Goal: Task Accomplishment & Management: Manage account settings

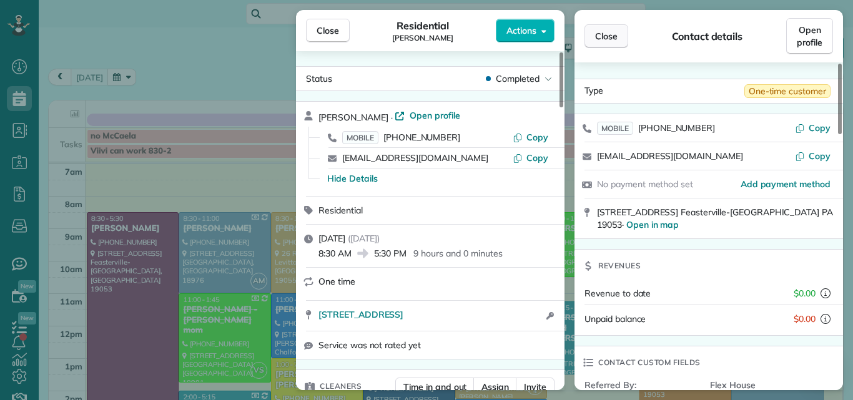
scroll to position [43, 0]
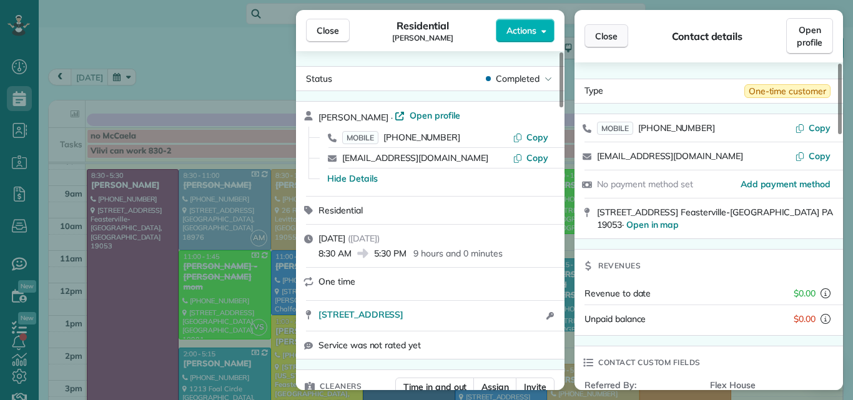
click at [617, 29] on button "Close" at bounding box center [606, 36] width 44 height 24
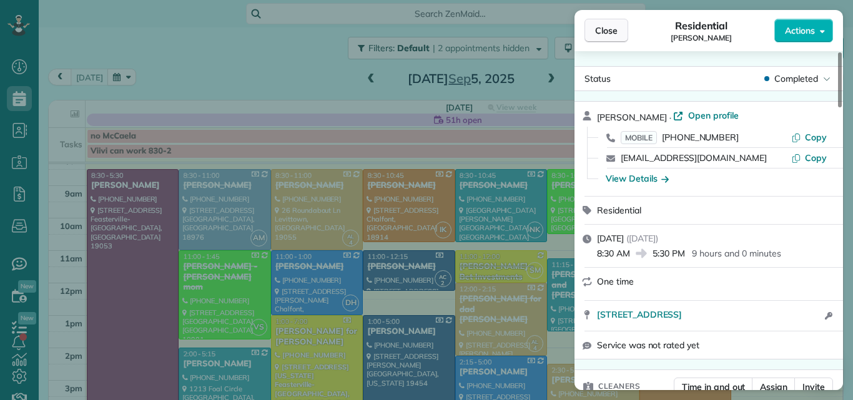
click at [612, 31] on span "Close" at bounding box center [606, 30] width 22 height 12
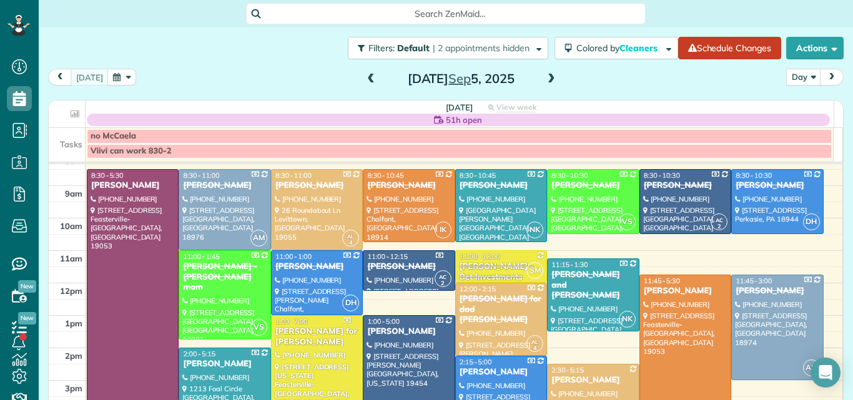
click at [544, 79] on span at bounding box center [551, 79] width 14 height 11
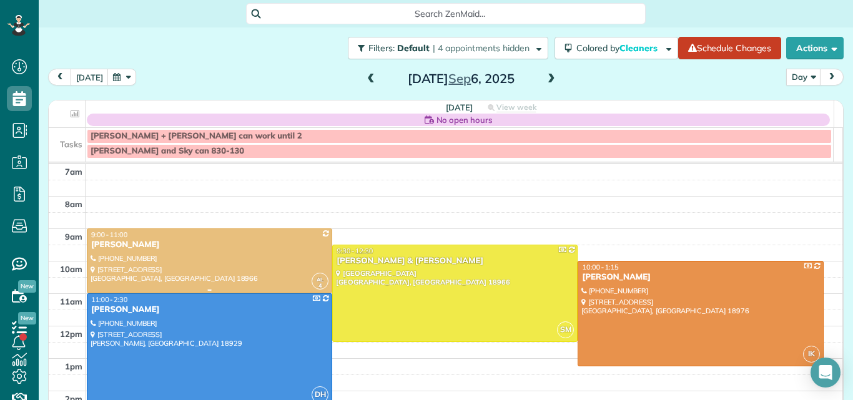
click at [236, 267] on div at bounding box center [209, 261] width 244 height 64
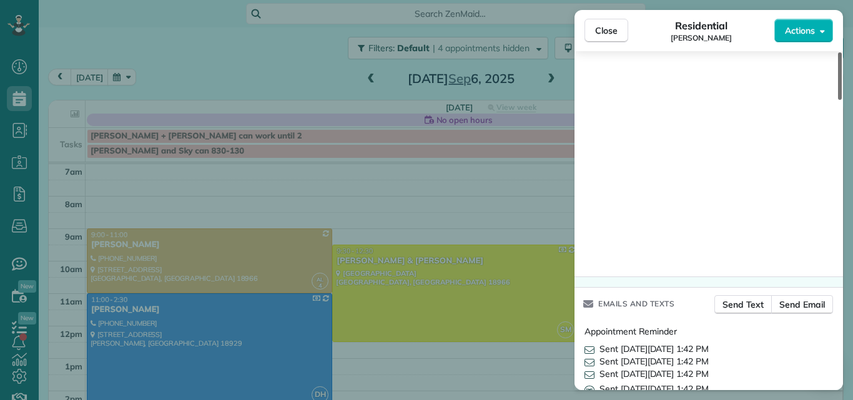
scroll to position [1917, 0]
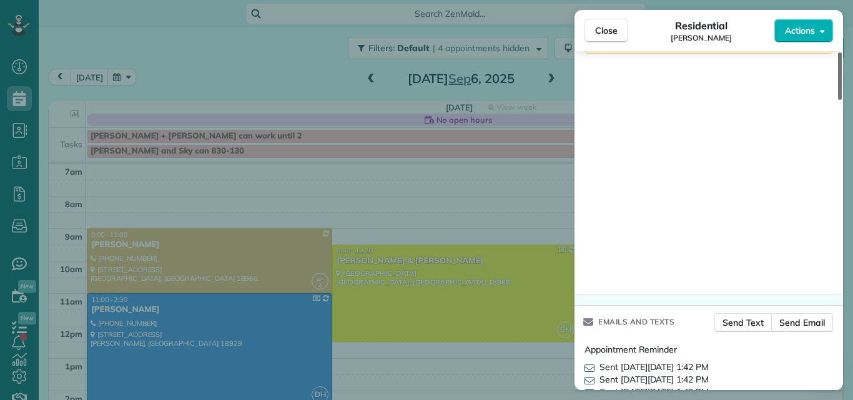
drag, startPoint x: 840, startPoint y: 93, endPoint x: 848, endPoint y: 362, distance: 269.2
click at [842, 100] on div at bounding box center [840, 75] width 4 height 47
click at [809, 329] on span "Send Email" at bounding box center [802, 323] width 46 height 12
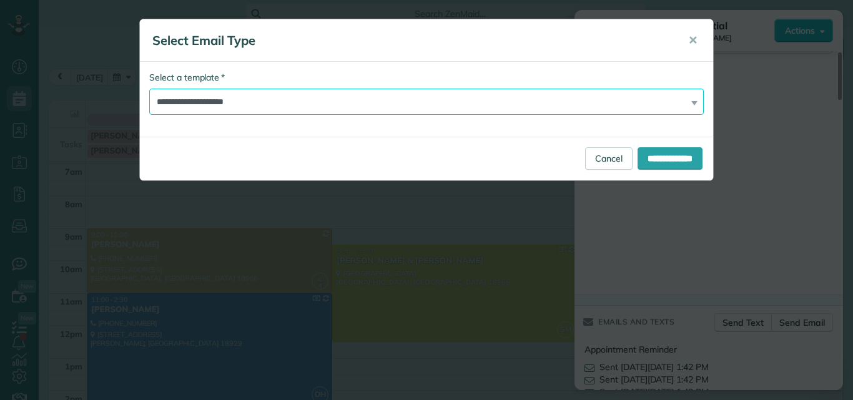
click at [373, 106] on select "**********" at bounding box center [426, 102] width 554 height 26
select select "*****"
click at [149, 89] on select "**********" at bounding box center [426, 102] width 554 height 26
click at [679, 152] on input "**********" at bounding box center [669, 158] width 65 height 22
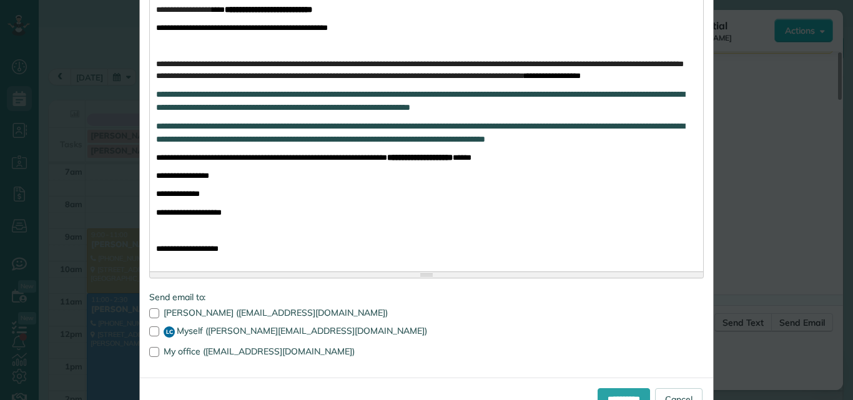
scroll to position [338, 0]
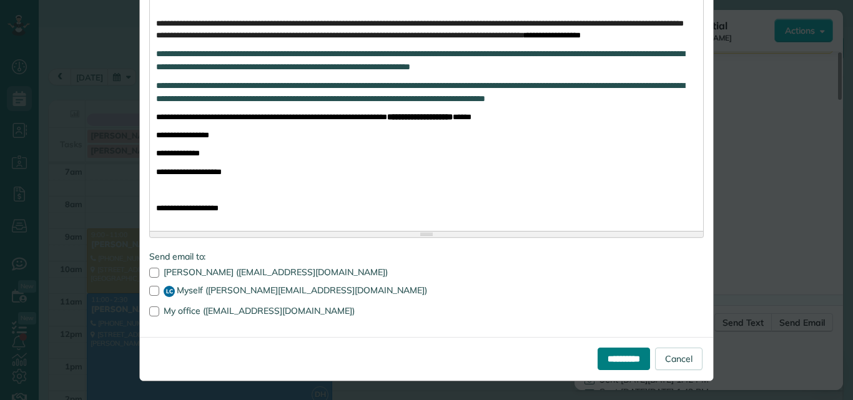
click at [597, 355] on input "**********" at bounding box center [623, 359] width 52 height 22
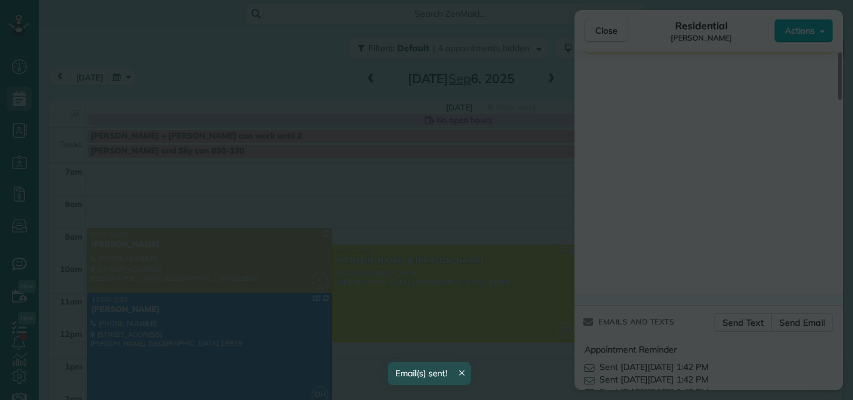
scroll to position [0, 0]
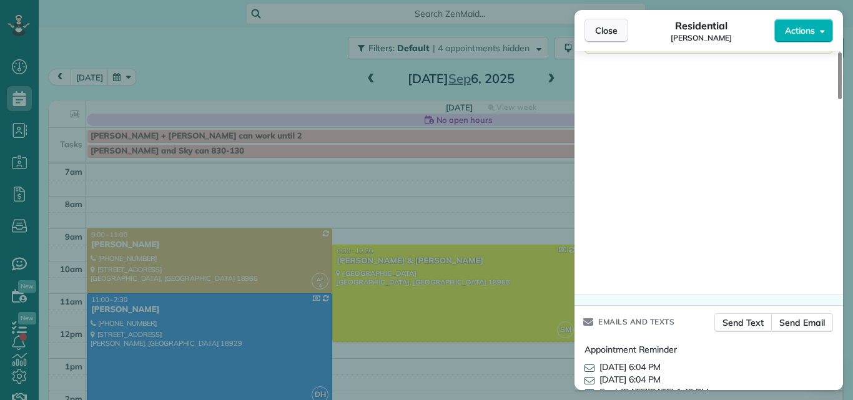
click at [606, 31] on span "Close" at bounding box center [606, 30] width 22 height 12
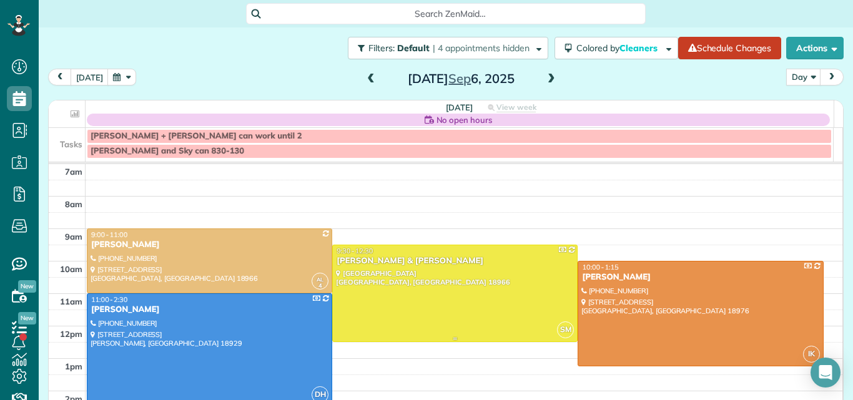
click at [483, 270] on div at bounding box center [455, 293] width 244 height 96
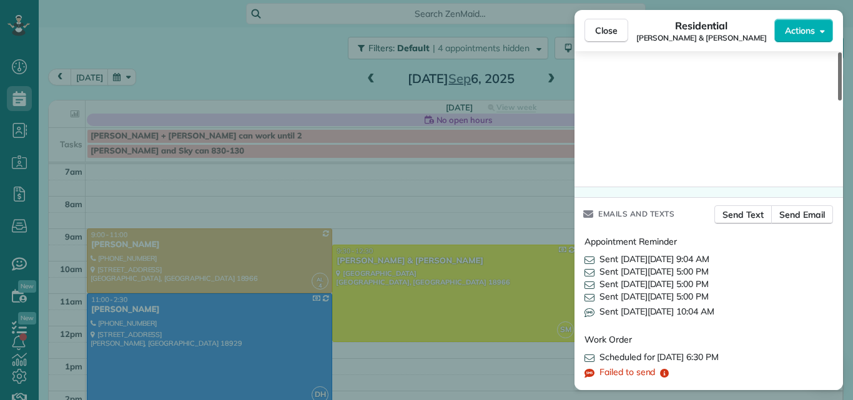
scroll to position [2025, 0]
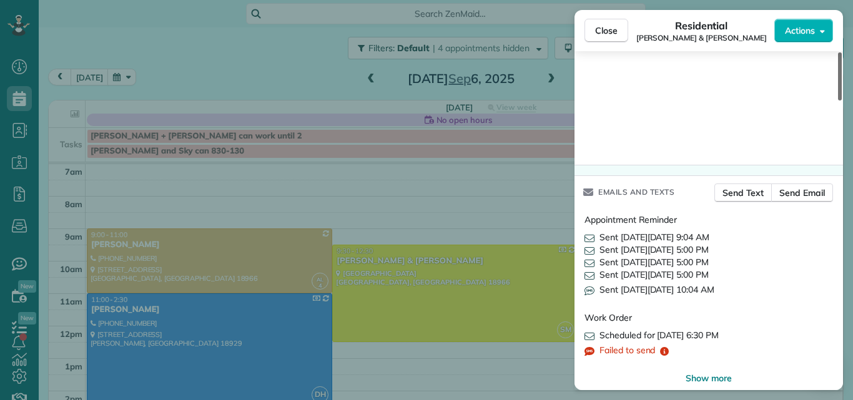
drag, startPoint x: 840, startPoint y: 77, endPoint x: 843, endPoint y: 375, distance: 297.2
click at [842, 101] on div at bounding box center [840, 76] width 4 height 48
click at [799, 187] on span "Send Email" at bounding box center [802, 193] width 46 height 12
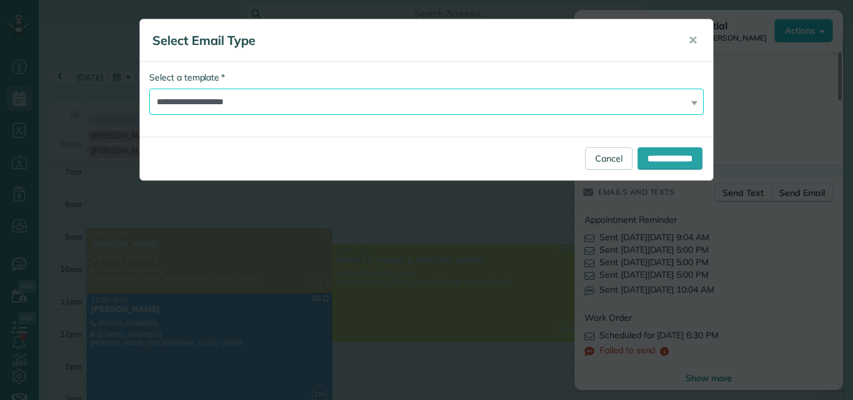
click at [419, 102] on select "**********" at bounding box center [426, 102] width 554 height 26
select select "*****"
click at [149, 89] on select "**********" at bounding box center [426, 102] width 554 height 26
click at [639, 154] on input "**********" at bounding box center [669, 158] width 65 height 22
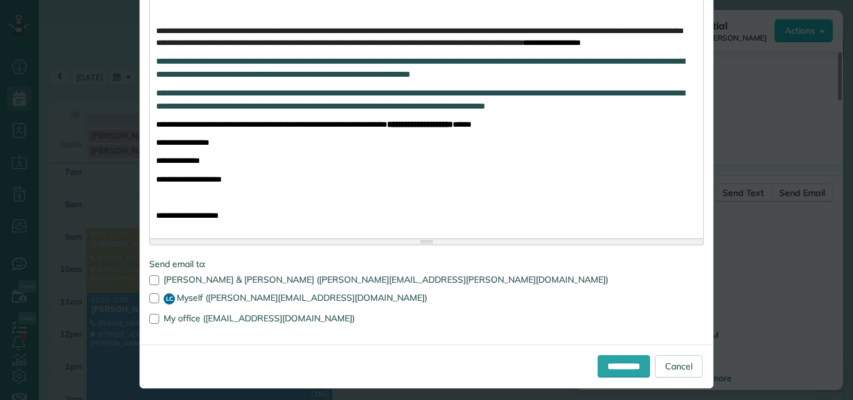
scroll to position [338, 0]
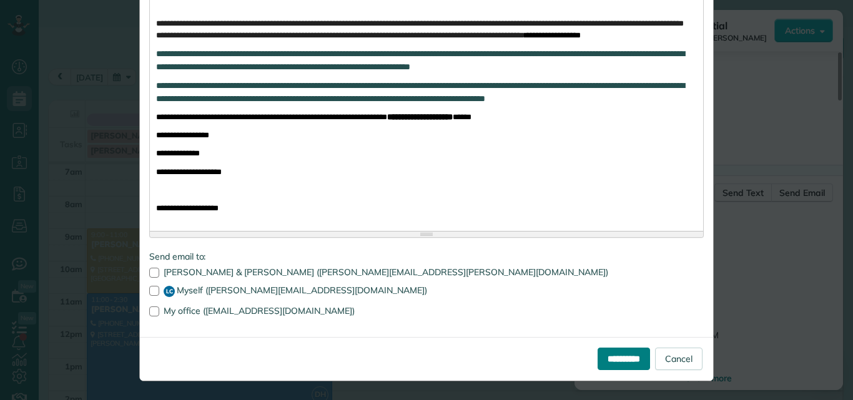
click at [599, 360] on input "**********" at bounding box center [623, 359] width 52 height 22
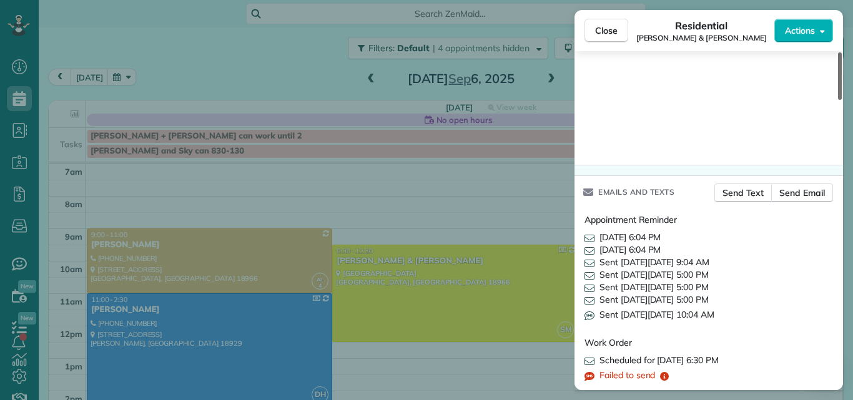
scroll to position [2050, 0]
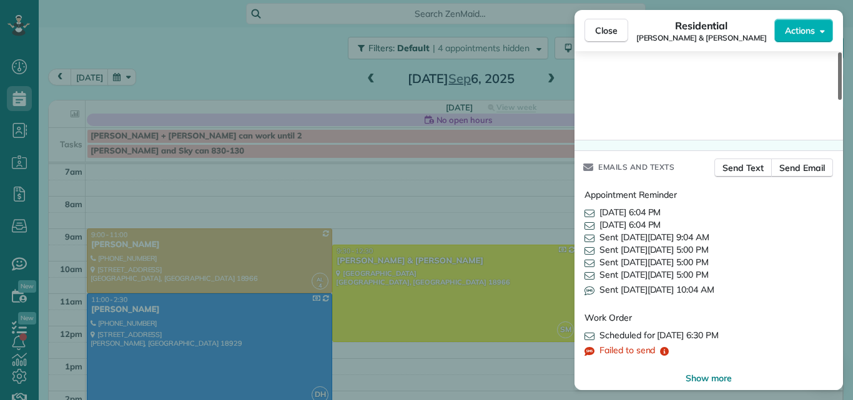
drag, startPoint x: 842, startPoint y: 351, endPoint x: 840, endPoint y: 366, distance: 15.0
click at [840, 100] on div at bounding box center [840, 75] width 4 height 47
click at [711, 372] on span "Show more" at bounding box center [709, 378] width 46 height 12
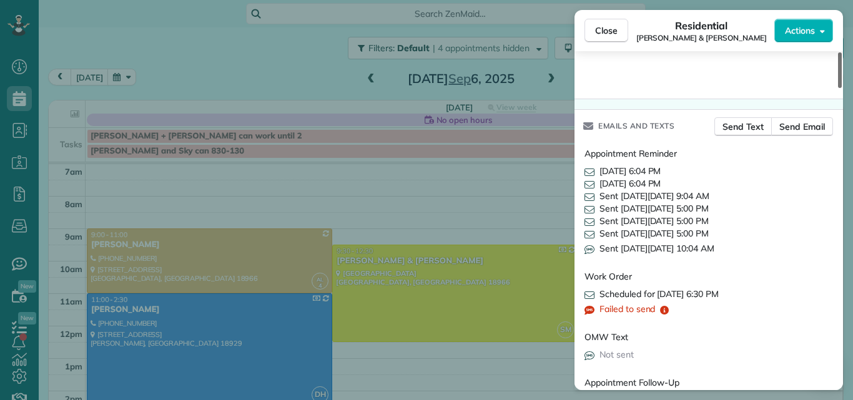
scroll to position [2079, 0]
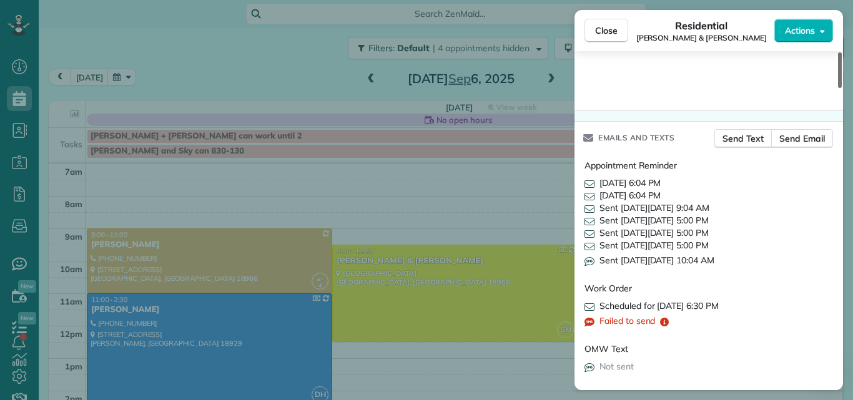
drag, startPoint x: 840, startPoint y: 305, endPoint x: 836, endPoint y: 280, distance: 25.3
click at [838, 88] on div at bounding box center [840, 70] width 4 height 36
click at [609, 29] on span "Close" at bounding box center [606, 30] width 22 height 12
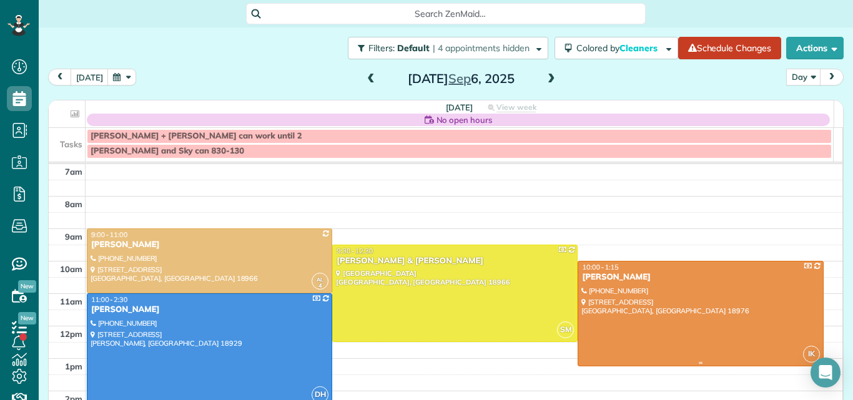
click at [638, 283] on div at bounding box center [700, 314] width 244 height 104
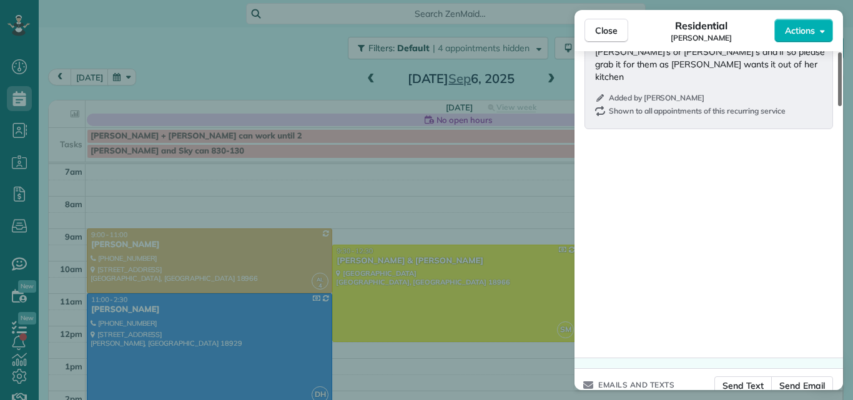
scroll to position [1702, 0]
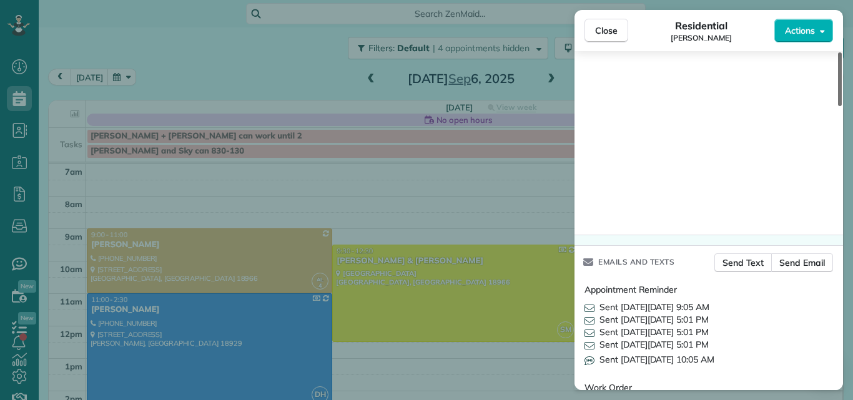
drag, startPoint x: 840, startPoint y: 69, endPoint x: 822, endPoint y: 337, distance: 268.4
click at [838, 106] on div at bounding box center [840, 79] width 4 height 54
click at [790, 261] on span "Send Email" at bounding box center [802, 263] width 46 height 12
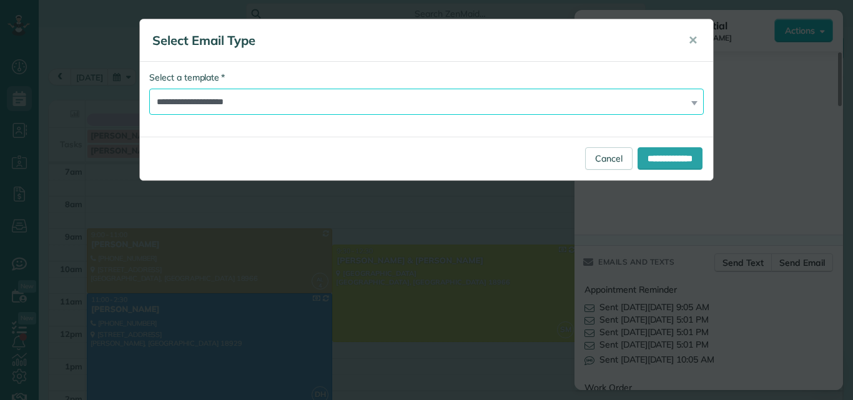
click at [509, 99] on select "**********" at bounding box center [426, 102] width 554 height 26
select select "*****"
click at [149, 89] on select "**********" at bounding box center [426, 102] width 554 height 26
click at [659, 150] on input "**********" at bounding box center [669, 158] width 65 height 22
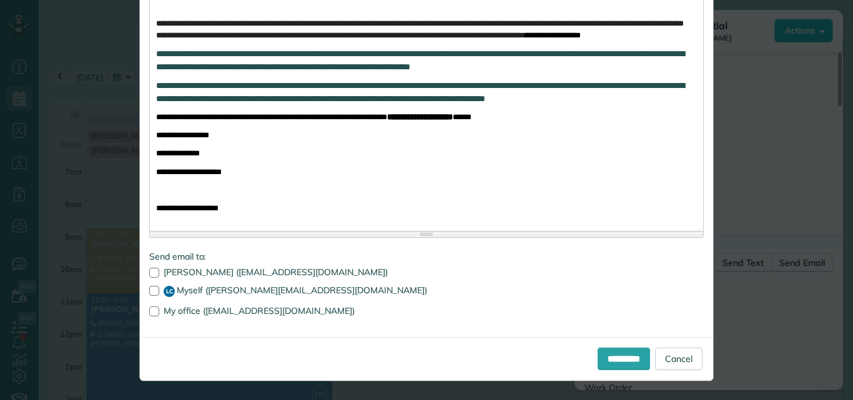
scroll to position [338, 0]
click at [597, 353] on input "**********" at bounding box center [623, 359] width 52 height 22
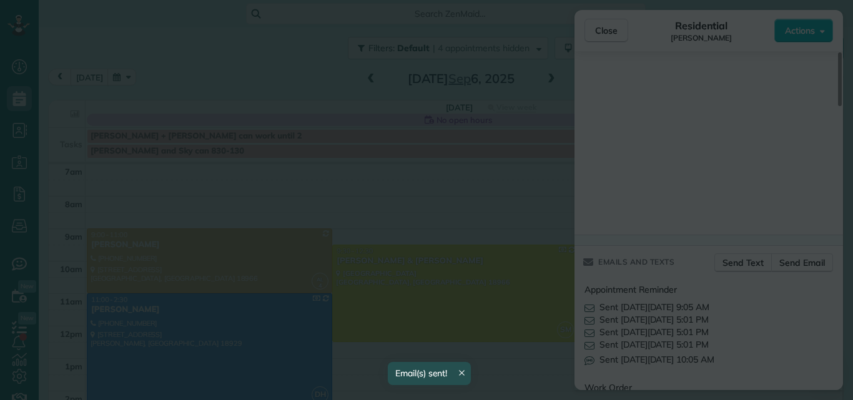
scroll to position [0, 0]
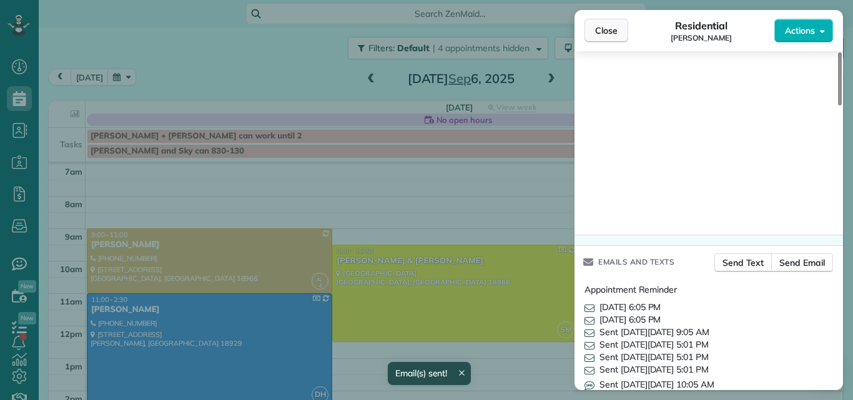
click at [606, 24] on span "Close" at bounding box center [606, 30] width 22 height 12
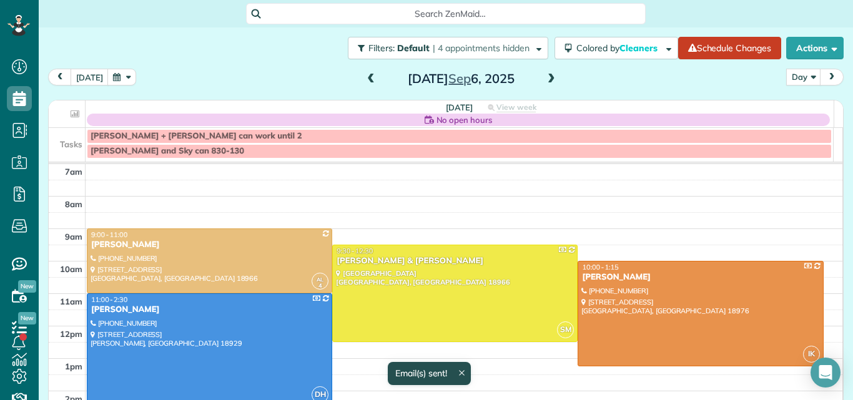
click at [240, 332] on div at bounding box center [209, 350] width 244 height 112
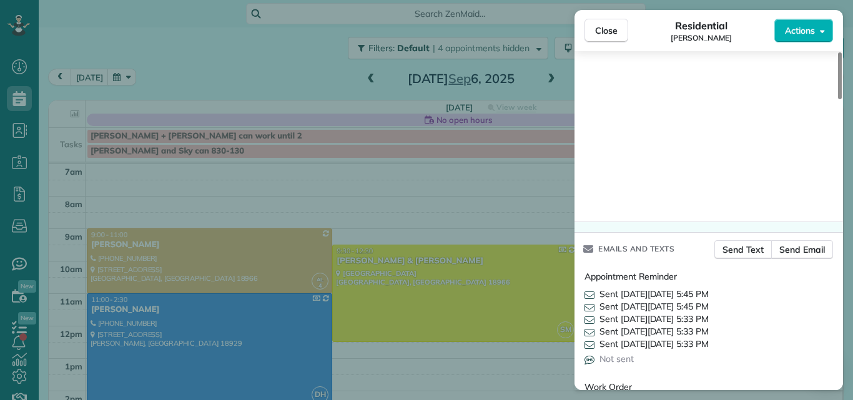
drag, startPoint x: 839, startPoint y: 76, endPoint x: 827, endPoint y: 360, distance: 283.7
click at [838, 99] on div at bounding box center [840, 75] width 4 height 47
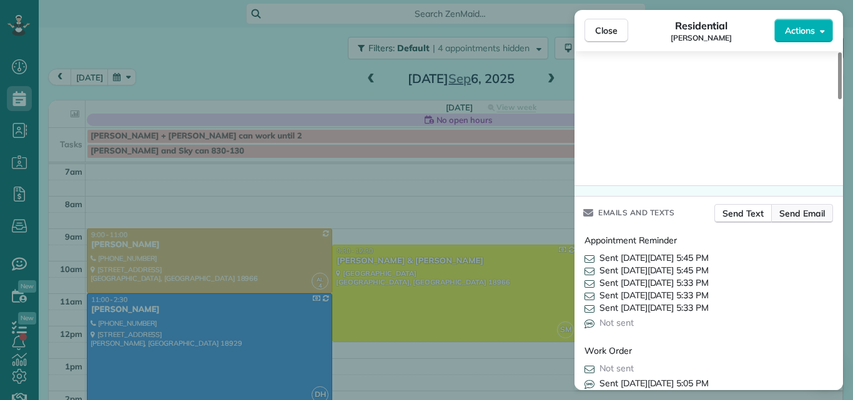
click at [810, 207] on span "Send Email" at bounding box center [802, 213] width 46 height 12
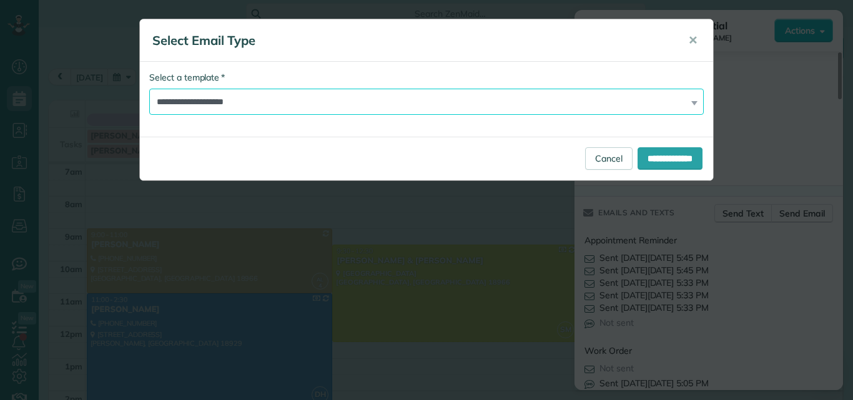
click at [493, 102] on select "**********" at bounding box center [426, 102] width 554 height 26
select select "*****"
click at [149, 89] on select "**********" at bounding box center [426, 102] width 554 height 26
click at [649, 159] on input "**********" at bounding box center [669, 158] width 65 height 22
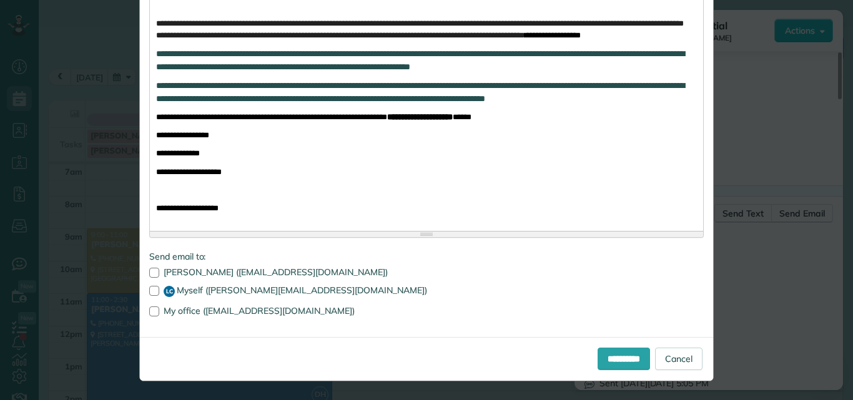
scroll to position [338, 0]
click at [597, 352] on input "**********" at bounding box center [623, 359] width 52 height 22
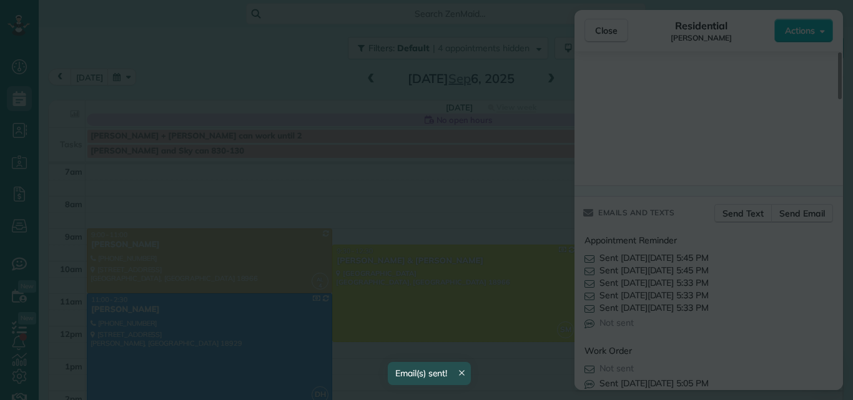
scroll to position [0, 0]
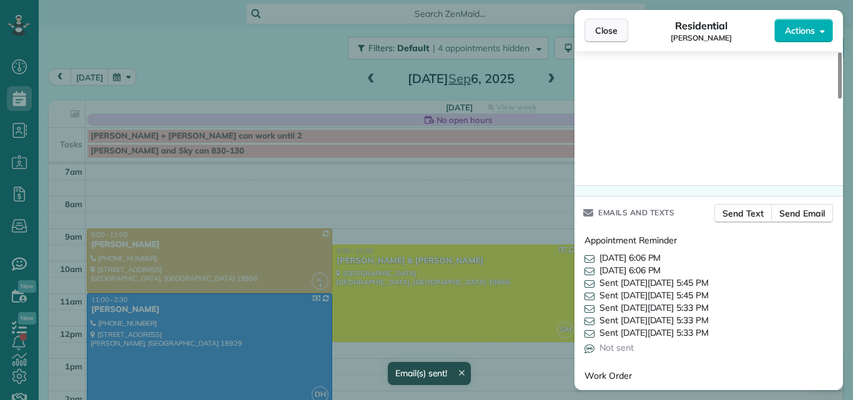
click at [599, 29] on span "Close" at bounding box center [606, 30] width 22 height 12
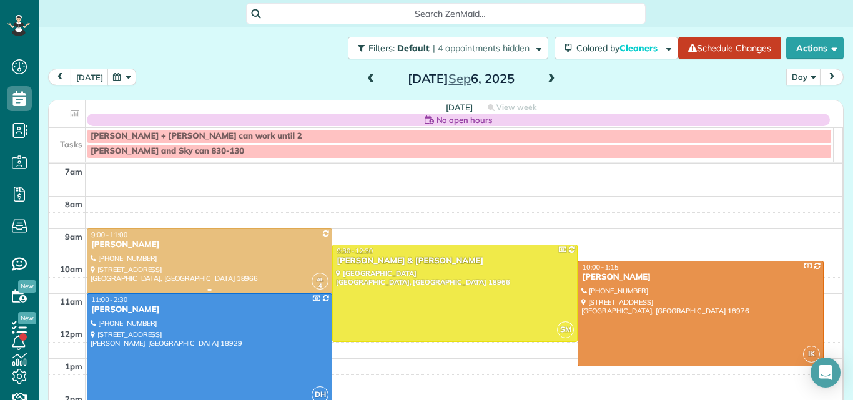
click at [272, 260] on div at bounding box center [209, 261] width 244 height 64
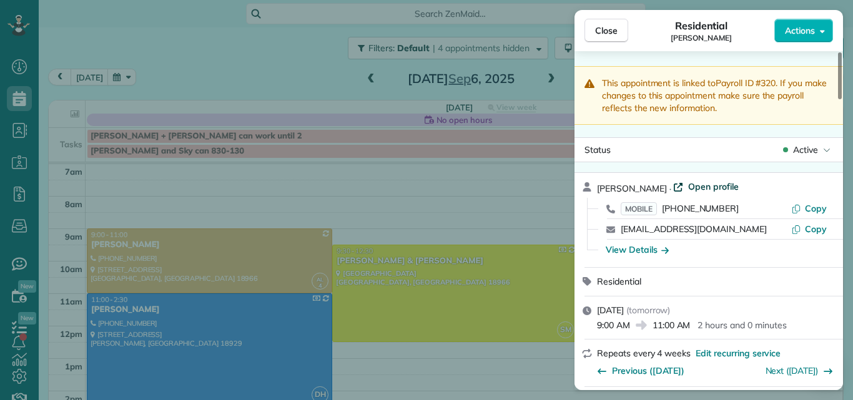
click at [701, 184] on span "Open profile" at bounding box center [713, 186] width 51 height 12
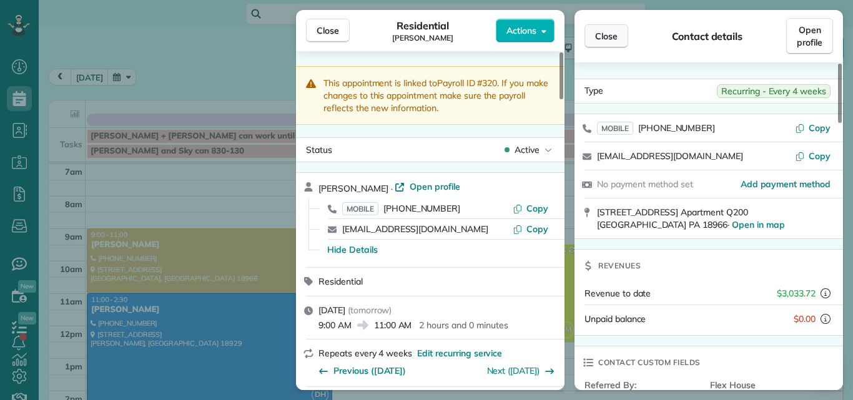
click at [601, 41] on span "Close" at bounding box center [606, 36] width 22 height 12
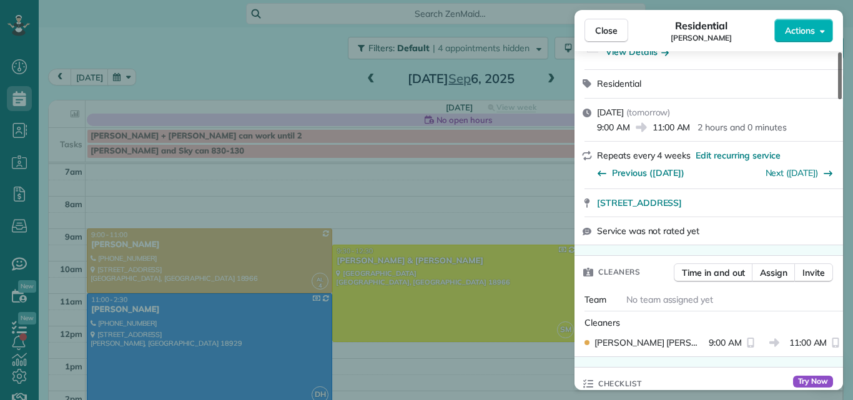
drag, startPoint x: 838, startPoint y: 59, endPoint x: 840, endPoint y: 76, distance: 17.0
click at [838, 79] on div at bounding box center [840, 75] width 4 height 47
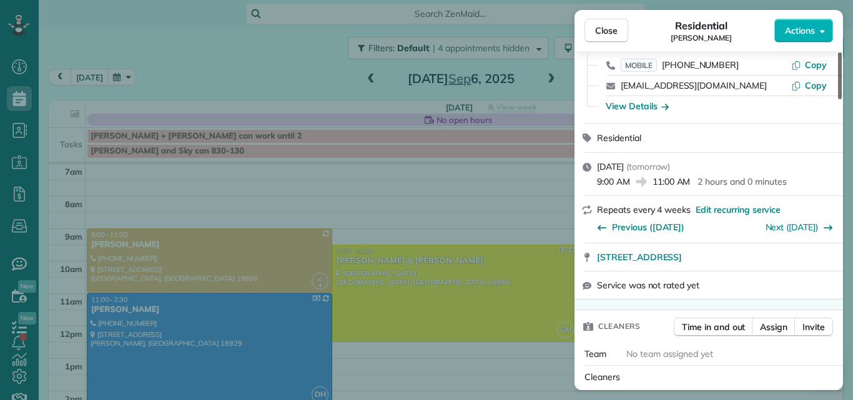
click at [840, 76] on div at bounding box center [840, 75] width 4 height 47
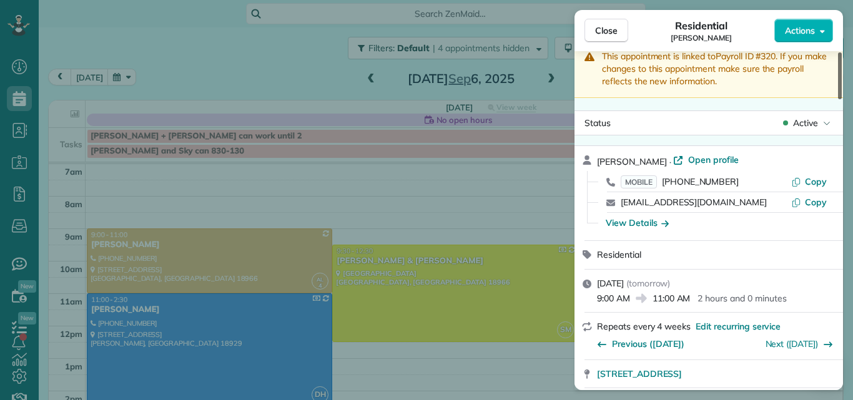
scroll to position [0, 0]
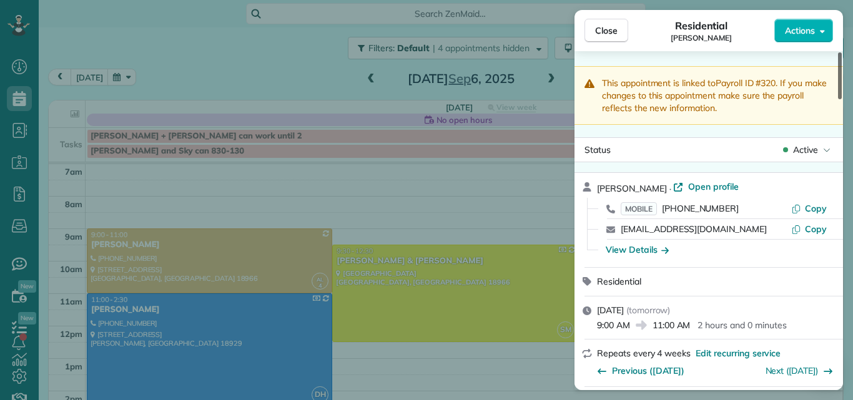
drag, startPoint x: 840, startPoint y: 80, endPoint x: 838, endPoint y: 54, distance: 25.6
click at [838, 54] on div at bounding box center [840, 75] width 4 height 47
click at [810, 25] on span "Actions" at bounding box center [800, 30] width 30 height 12
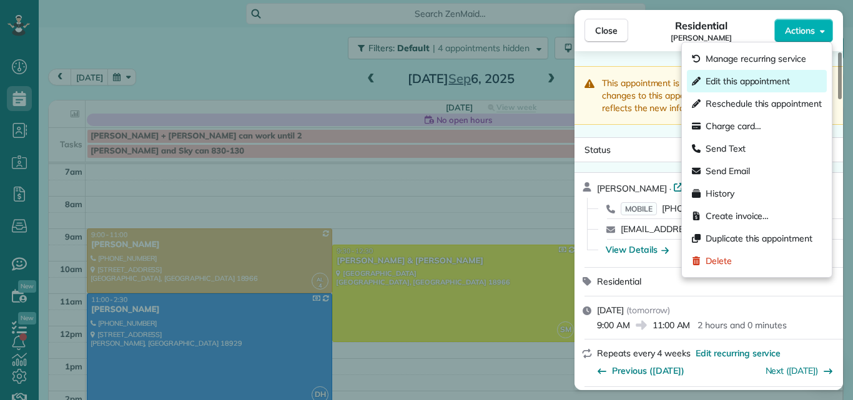
click at [759, 76] on span "Edit this appointment" at bounding box center [747, 81] width 84 height 12
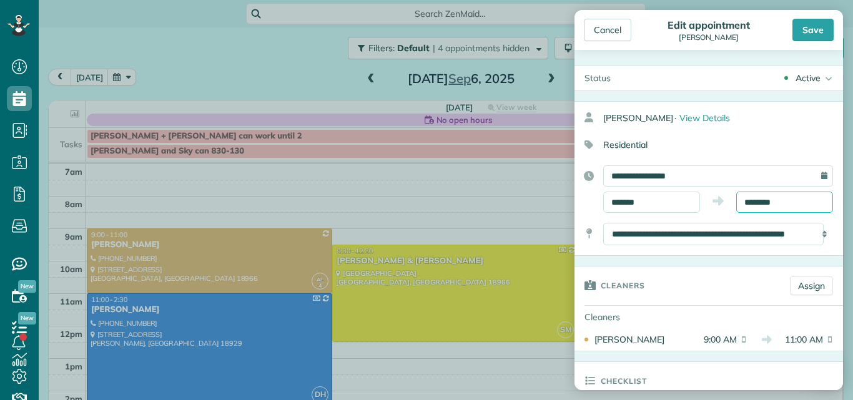
click at [762, 200] on input "********" at bounding box center [784, 202] width 97 height 21
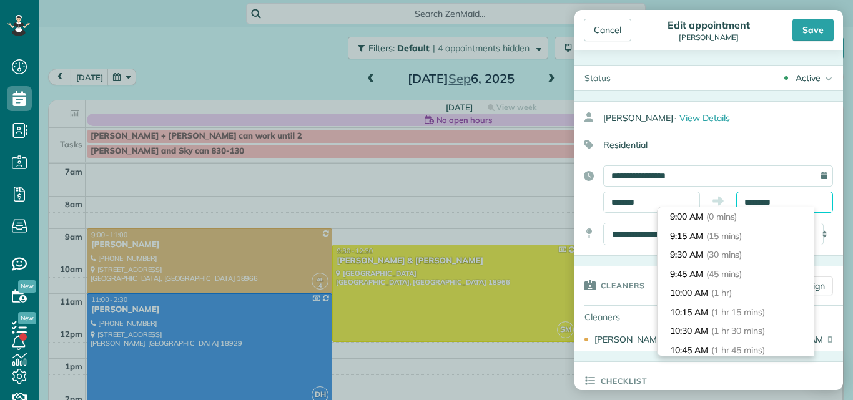
scroll to position [134, 0]
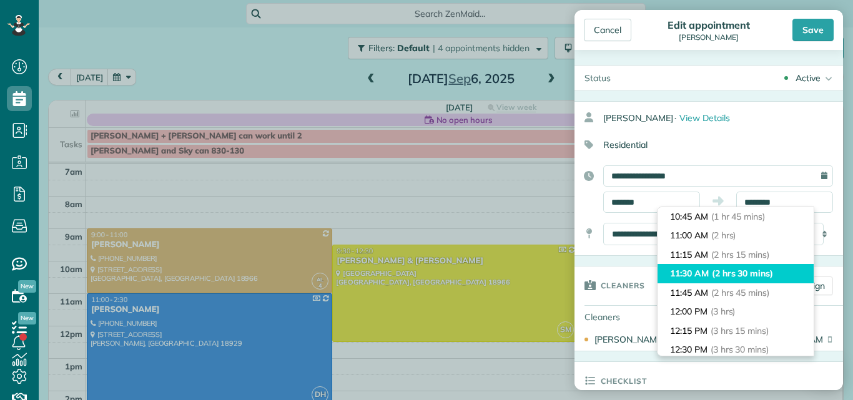
type input "********"
click at [740, 270] on span "(2 hrs 30 mins)" at bounding box center [742, 273] width 61 height 11
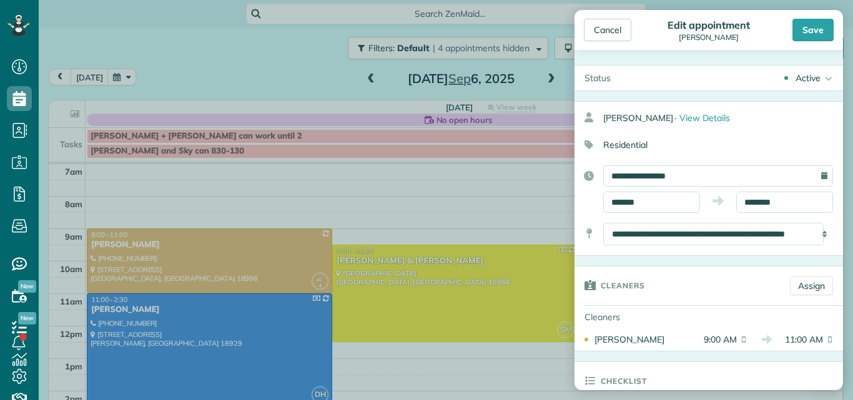
click at [748, 255] on div "**********" at bounding box center [708, 178] width 268 height 155
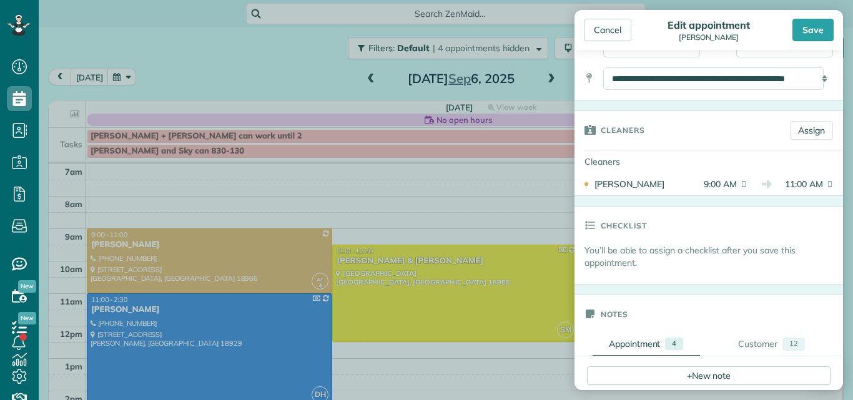
scroll to position [0, 0]
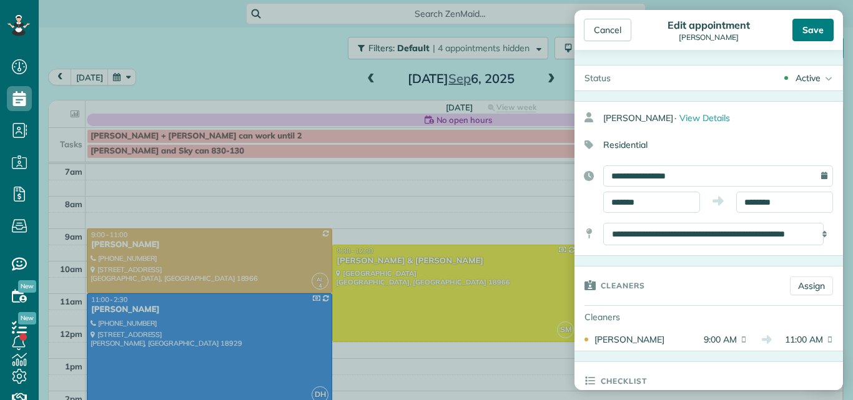
click at [817, 27] on div "Save" at bounding box center [812, 30] width 41 height 22
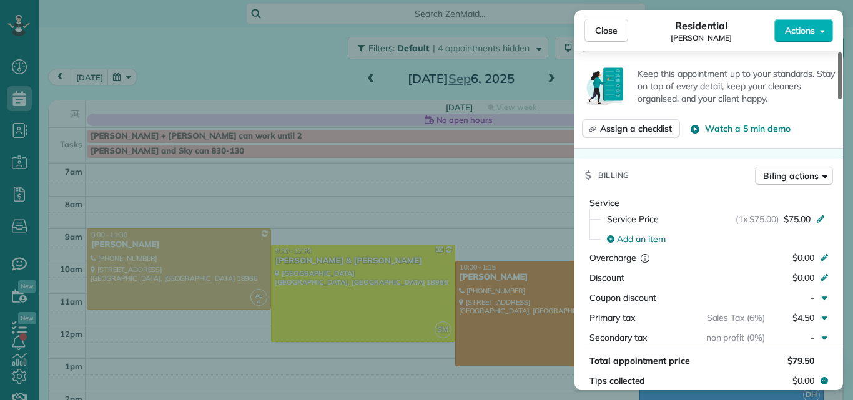
scroll to position [584, 0]
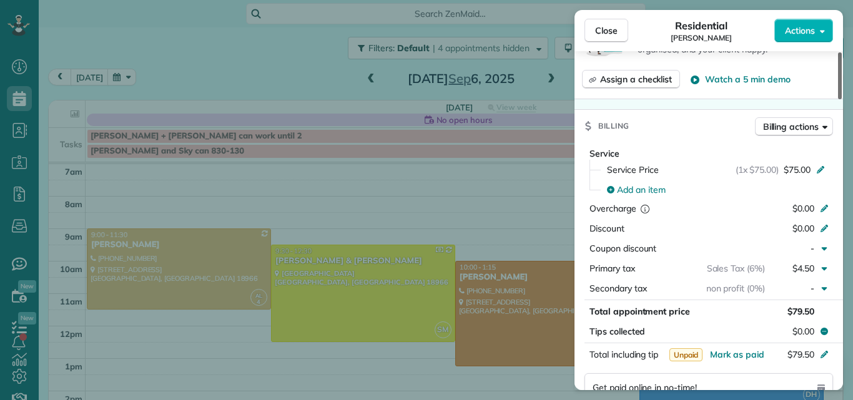
drag, startPoint x: 838, startPoint y: 60, endPoint x: 836, endPoint y: 141, distance: 81.2
click at [838, 99] on div at bounding box center [840, 75] width 4 height 47
click at [790, 176] on span "$75.00" at bounding box center [797, 170] width 27 height 12
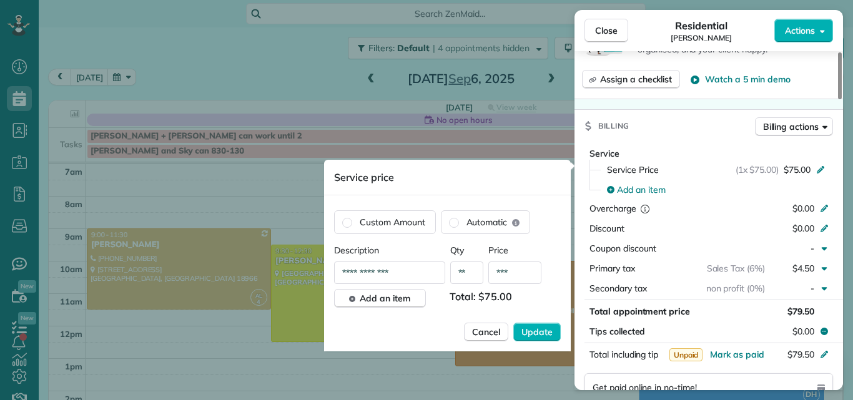
click at [516, 268] on input "***" at bounding box center [514, 273] width 53 height 22
type input "**"
type input "*******"
click at [536, 328] on span "Update" at bounding box center [536, 332] width 31 height 12
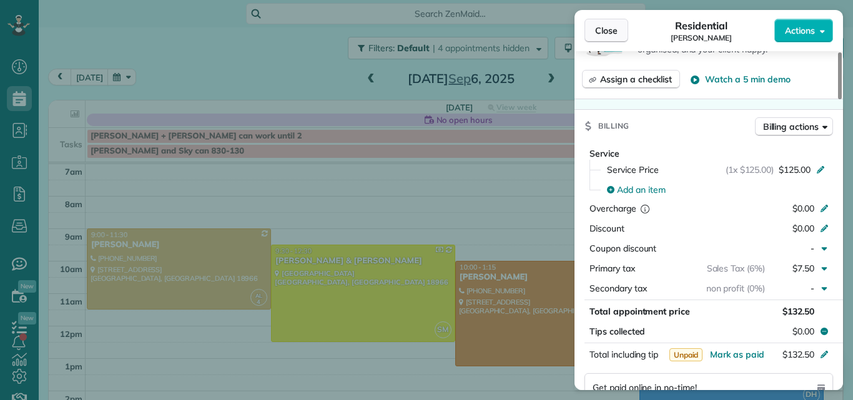
click at [609, 21] on button "Close" at bounding box center [606, 31] width 44 height 24
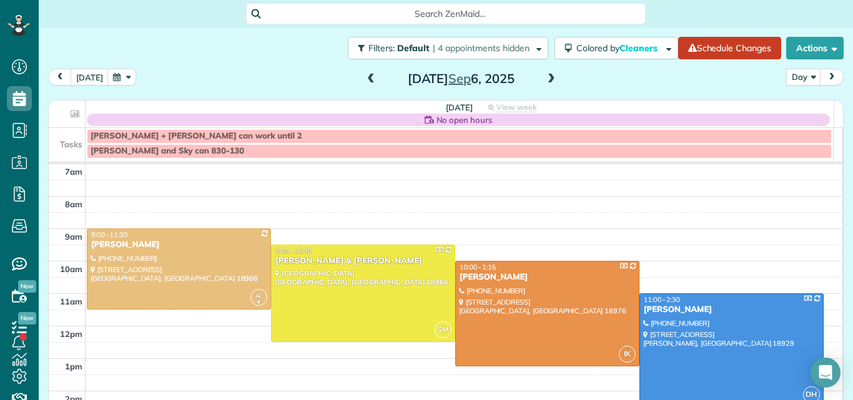
click at [545, 79] on span at bounding box center [551, 79] width 14 height 11
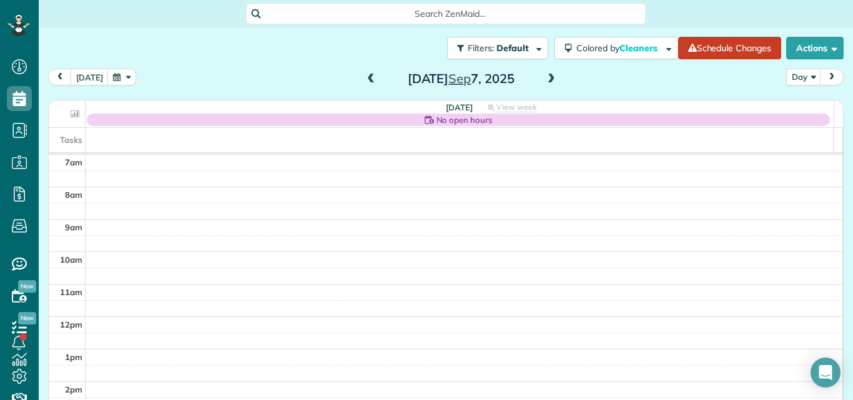
click at [545, 79] on span at bounding box center [551, 79] width 14 height 11
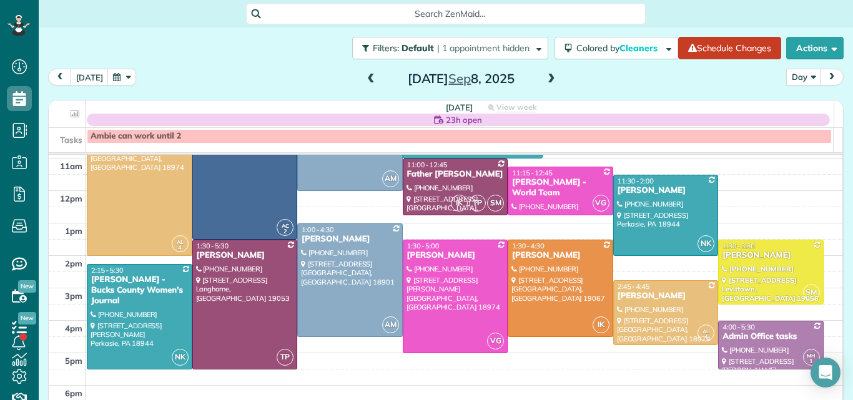
scroll to position [127, 0]
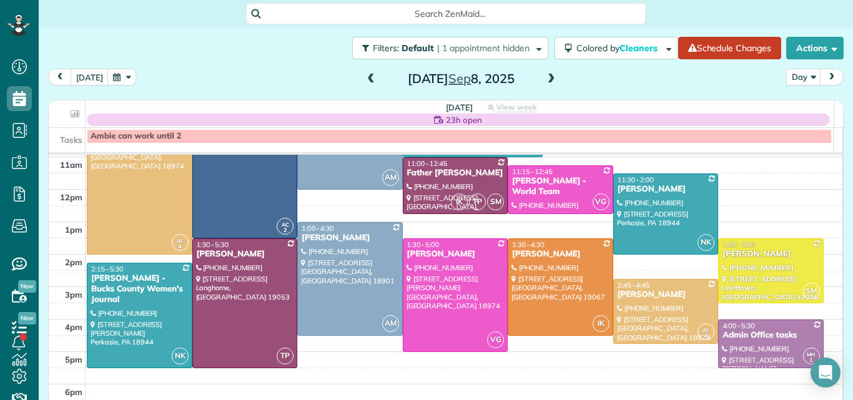
click at [544, 78] on span at bounding box center [551, 79] width 14 height 11
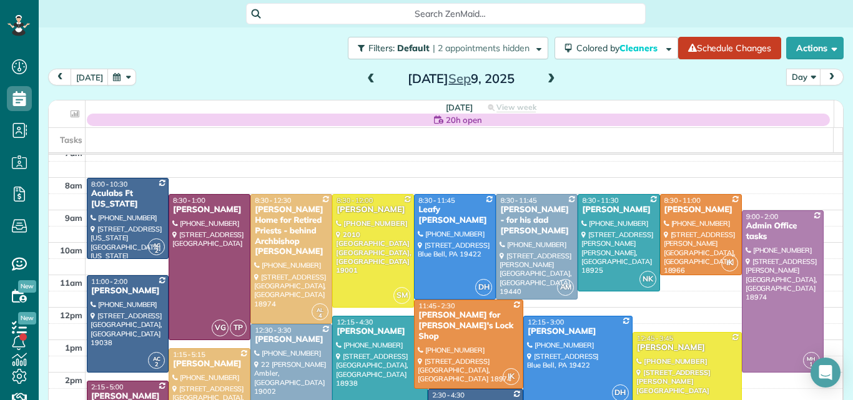
scroll to position [26, 0]
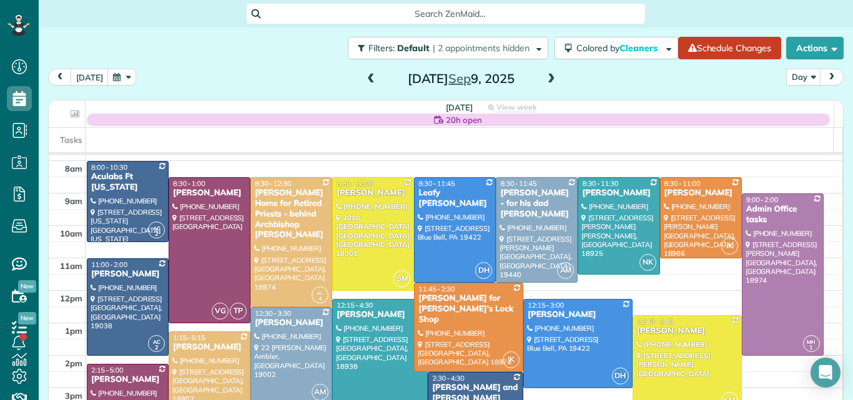
click at [545, 77] on span at bounding box center [551, 79] width 14 height 11
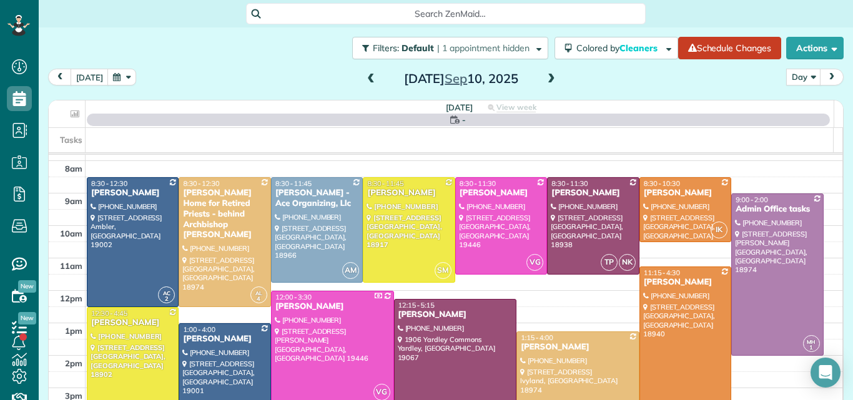
scroll to position [0, 0]
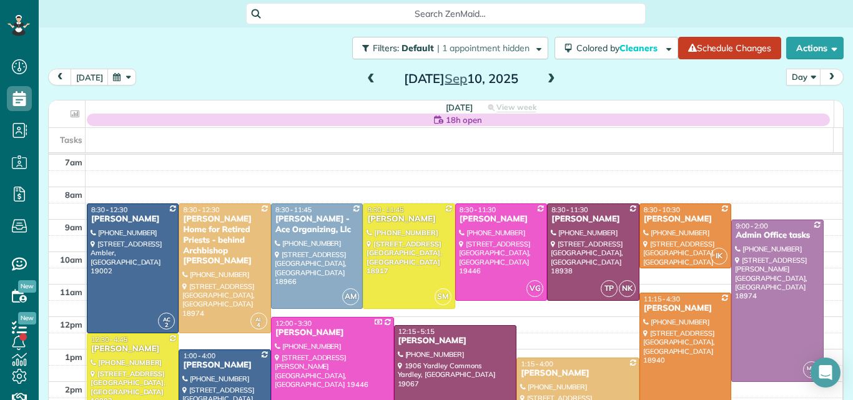
click at [439, 376] on div at bounding box center [456, 406] width 122 height 161
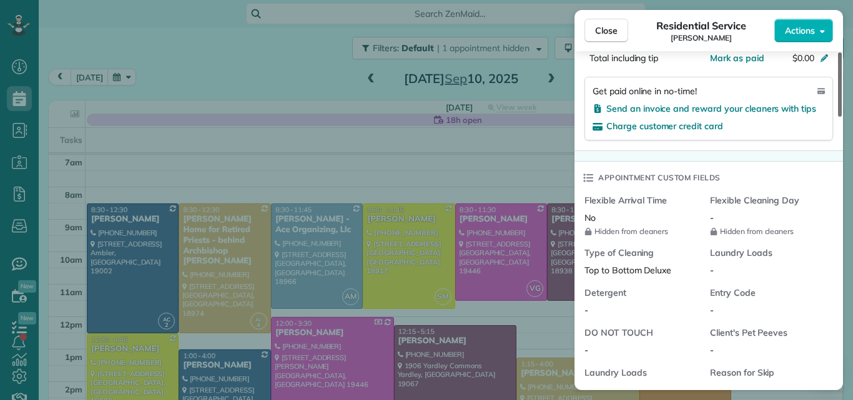
scroll to position [980, 0]
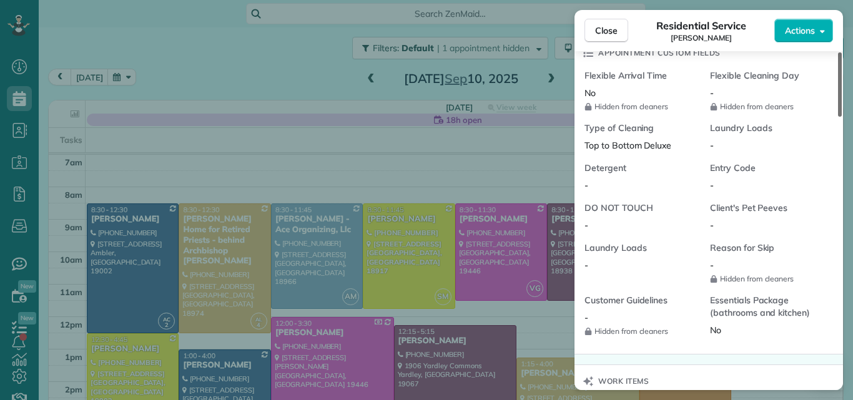
drag, startPoint x: 839, startPoint y: 104, endPoint x: 840, endPoint y: 290, distance: 186.1
click at [840, 117] on div at bounding box center [840, 84] width 4 height 64
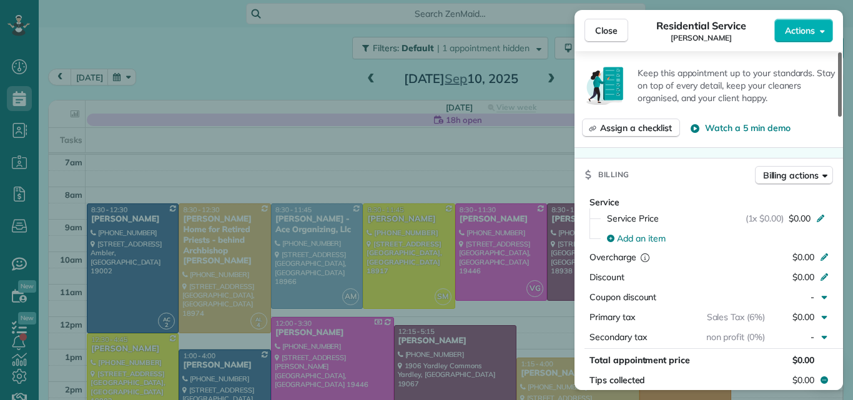
scroll to position [516, 0]
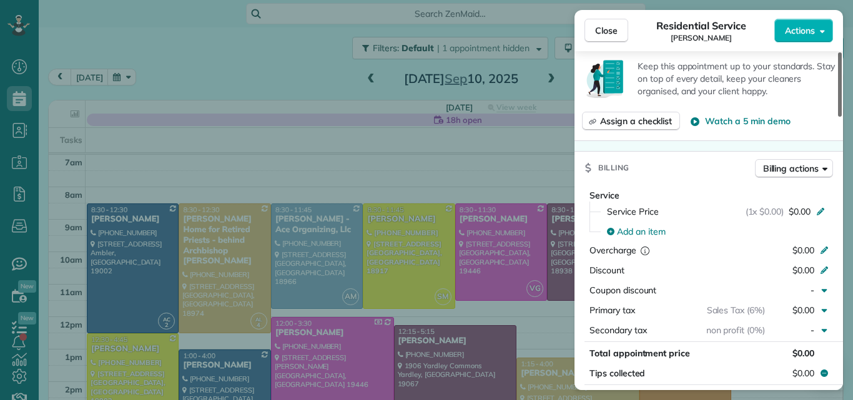
drag, startPoint x: 837, startPoint y: 262, endPoint x: 851, endPoint y: 174, distance: 89.2
click at [842, 117] on div at bounding box center [840, 84] width 4 height 64
click at [785, 162] on span "Billing actions" at bounding box center [791, 168] width 56 height 12
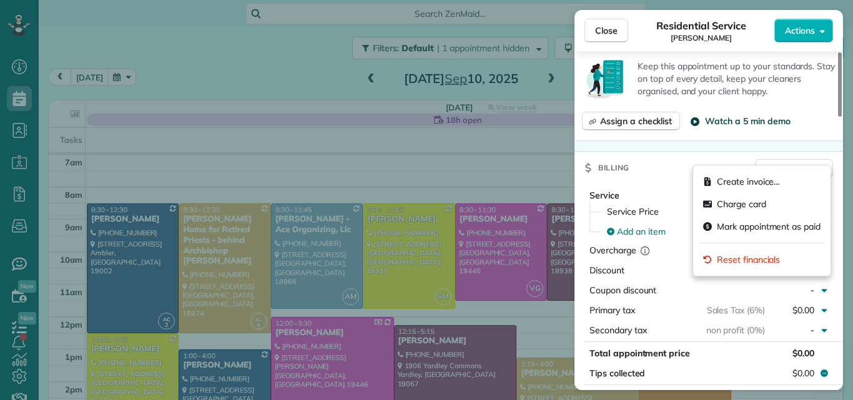
click at [789, 115] on span "Watch a 5 min demo" at bounding box center [747, 121] width 85 height 12
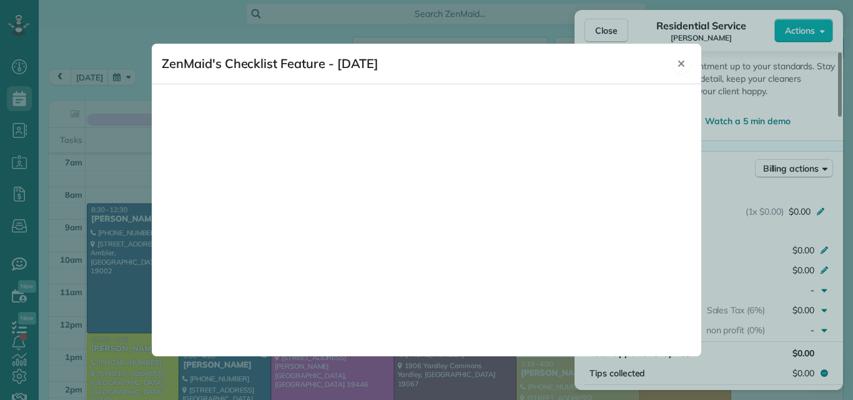
click at [679, 62] on icon "Close" at bounding box center [681, 64] width 6 height 6
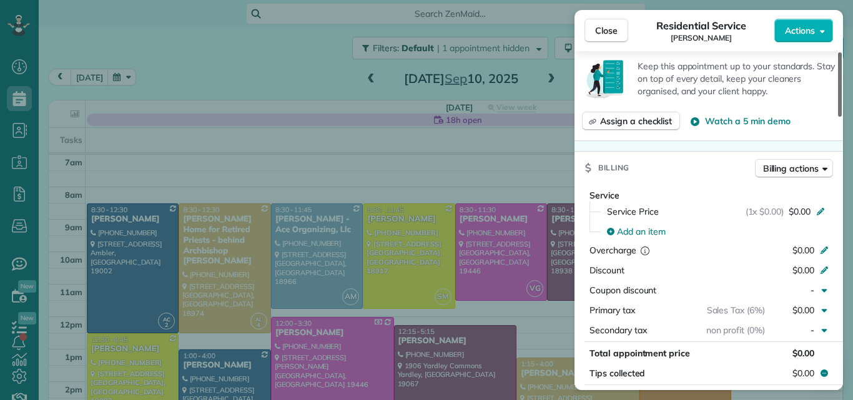
click at [838, 117] on div at bounding box center [840, 84] width 4 height 64
click at [602, 32] on span "Close" at bounding box center [606, 30] width 22 height 12
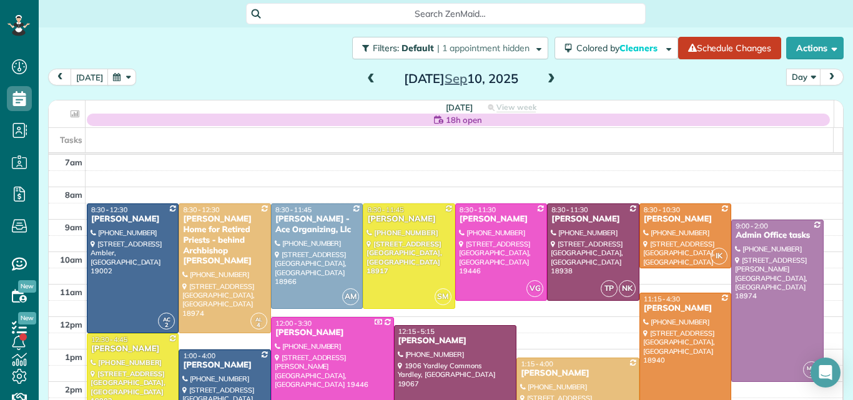
click at [545, 79] on span at bounding box center [551, 79] width 14 height 11
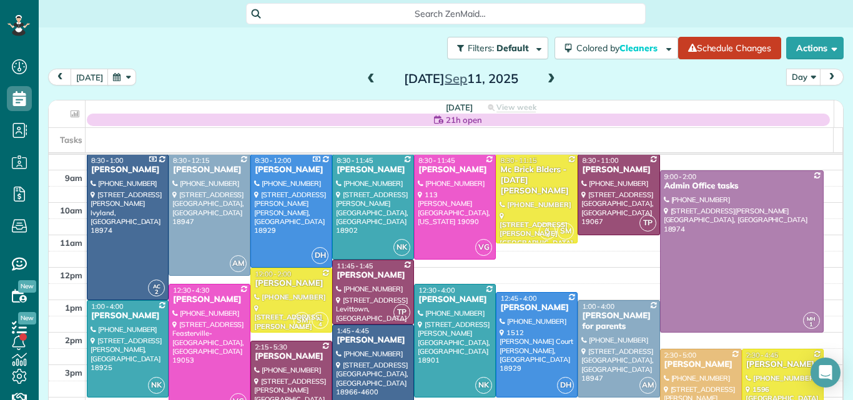
scroll to position [69, 0]
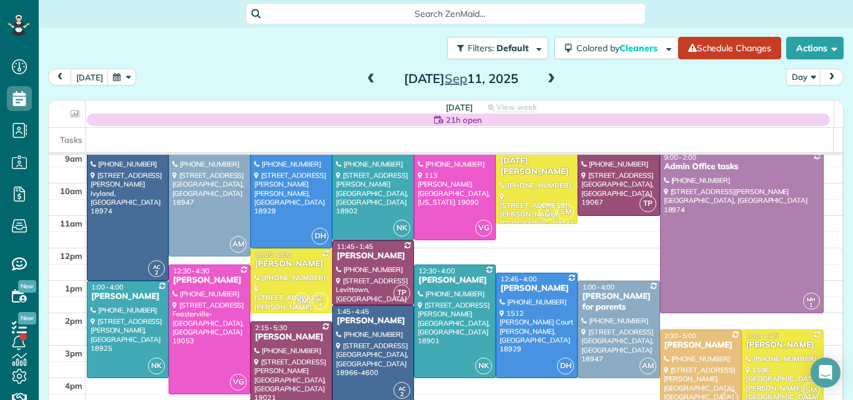
click at [544, 78] on span at bounding box center [551, 79] width 14 height 11
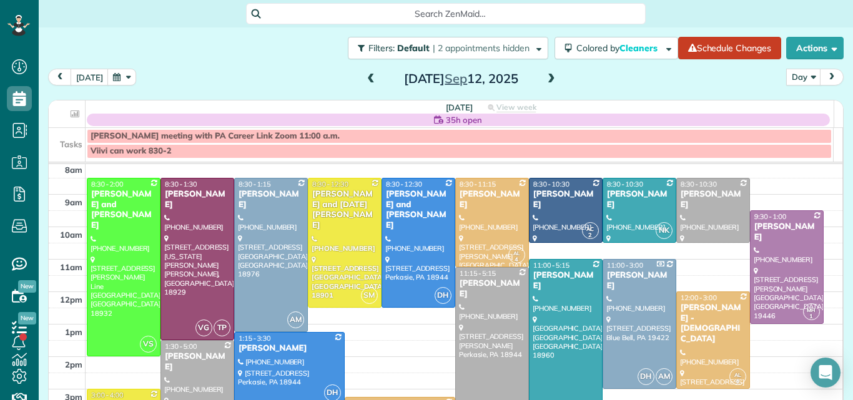
scroll to position [24, 0]
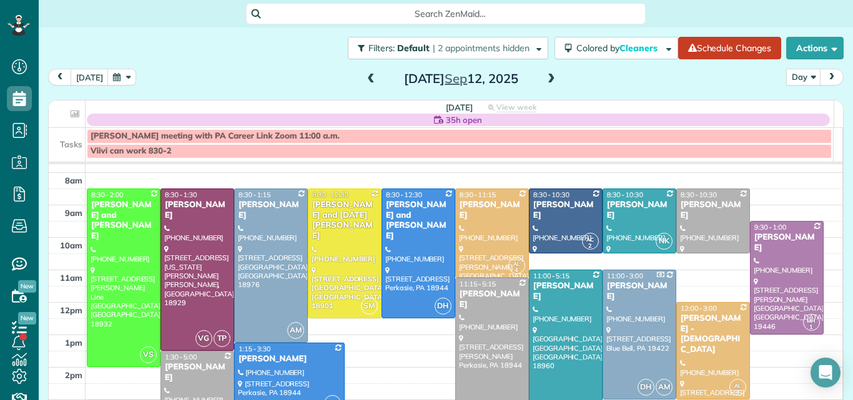
click at [466, 314] on div at bounding box center [492, 375] width 72 height 194
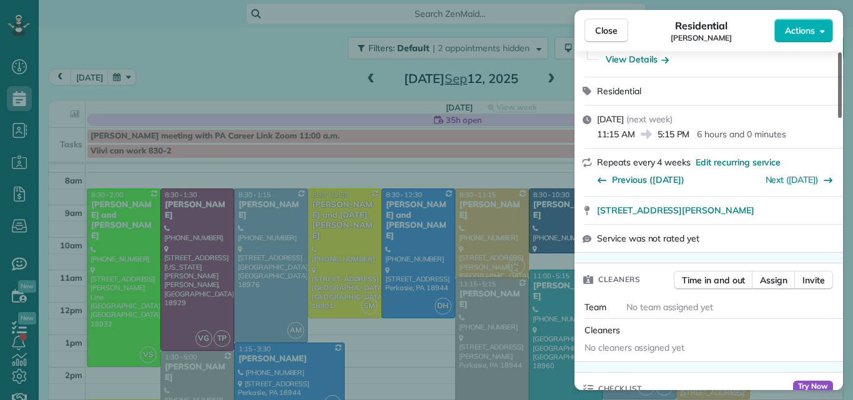
drag, startPoint x: 839, startPoint y: 101, endPoint x: 840, endPoint y: 139, distance: 38.1
click at [840, 118] on div at bounding box center [840, 85] width 4 height 66
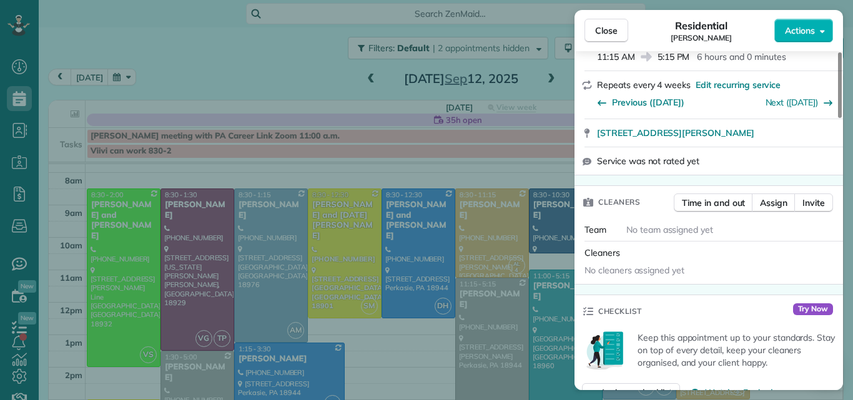
drag, startPoint x: 852, startPoint y: 340, endPoint x: 852, endPoint y: 390, distance: 49.9
click at [852, 390] on div "Close Residential Amanda Pufky Actions Status Active Amanda Pufky · Open profil…" at bounding box center [426, 200] width 853 height 400
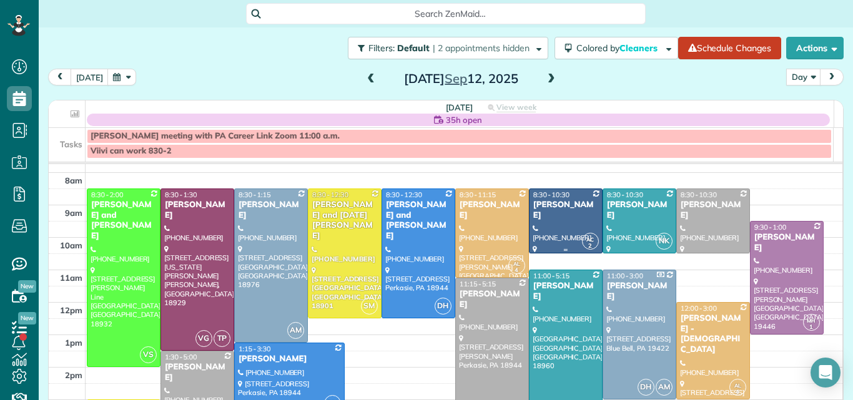
click at [543, 228] on div at bounding box center [565, 221] width 72 height 64
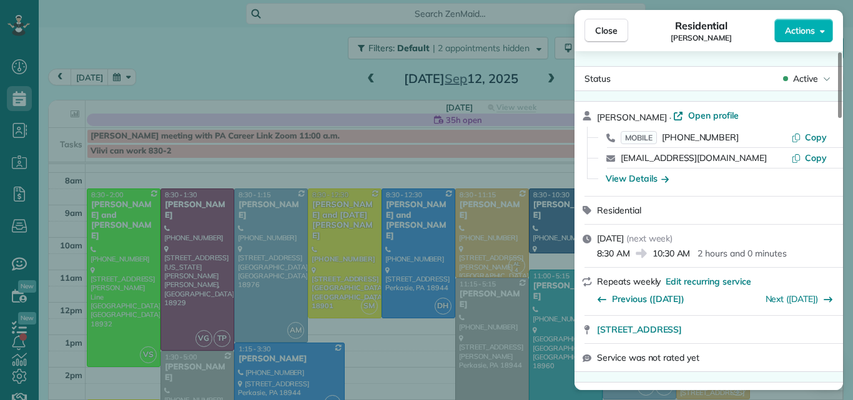
drag, startPoint x: 551, startPoint y: 222, endPoint x: 570, endPoint y: 140, distance: 84.7
click at [570, 140] on div "Close Residential Allie Wagner Actions Status Active Allie Wagner · Open profil…" at bounding box center [426, 200] width 853 height 400
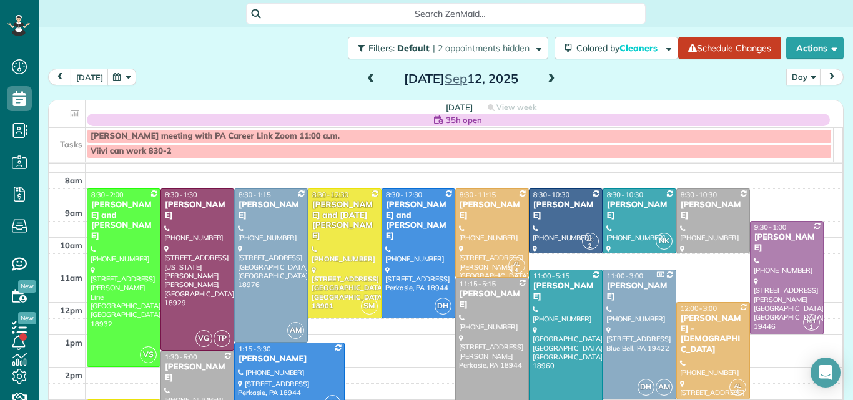
click at [587, 33] on div "Filters: Default | 2 appointments hidden Colored by Cleaners Color by Cleaner C…" at bounding box center [446, 47] width 814 height 41
click at [635, 313] on div at bounding box center [639, 334] width 72 height 129
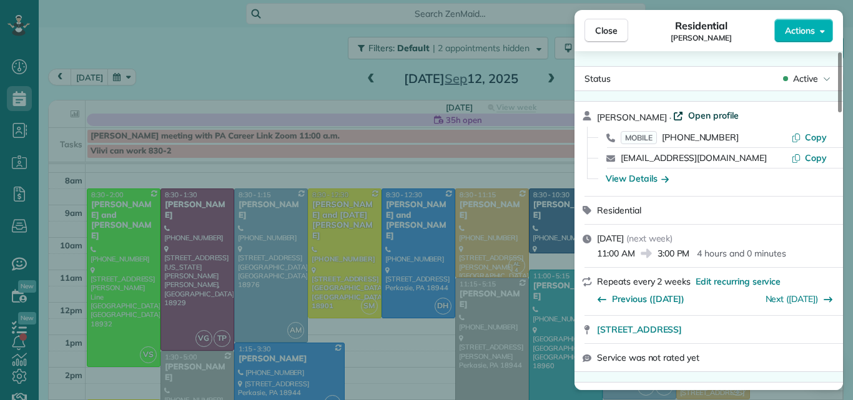
click at [702, 114] on span "Open profile" at bounding box center [713, 115] width 51 height 12
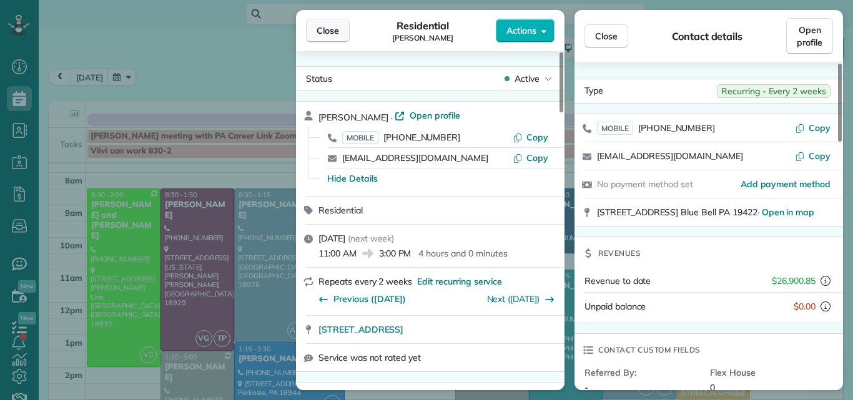
click at [326, 29] on span "Close" at bounding box center [328, 30] width 22 height 12
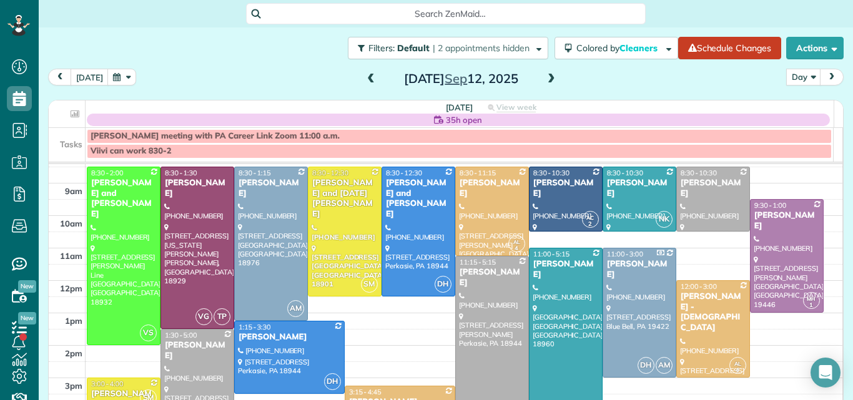
scroll to position [26, 0]
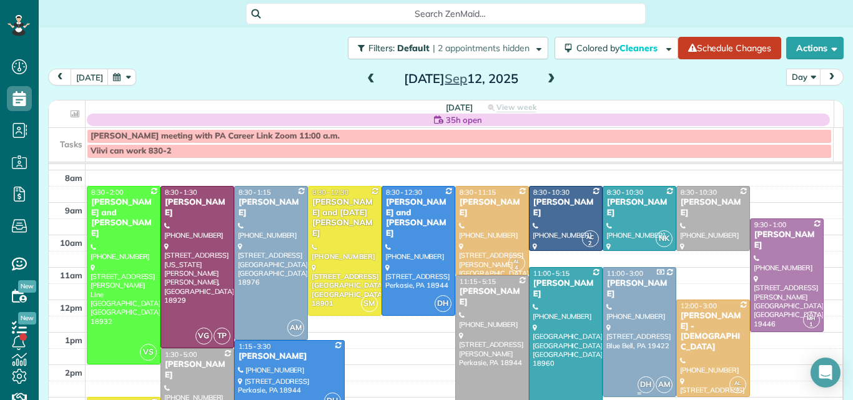
click at [636, 282] on div "Paula Krosky" at bounding box center [639, 288] width 66 height 21
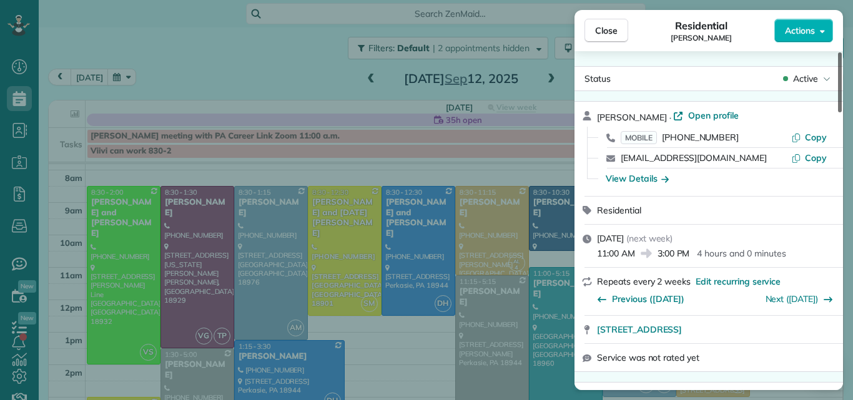
drag, startPoint x: 840, startPoint y: 101, endPoint x: 833, endPoint y: 97, distance: 8.4
click at [838, 97] on div at bounding box center [840, 82] width 4 height 60
click at [601, 25] on span "Close" at bounding box center [606, 30] width 22 height 12
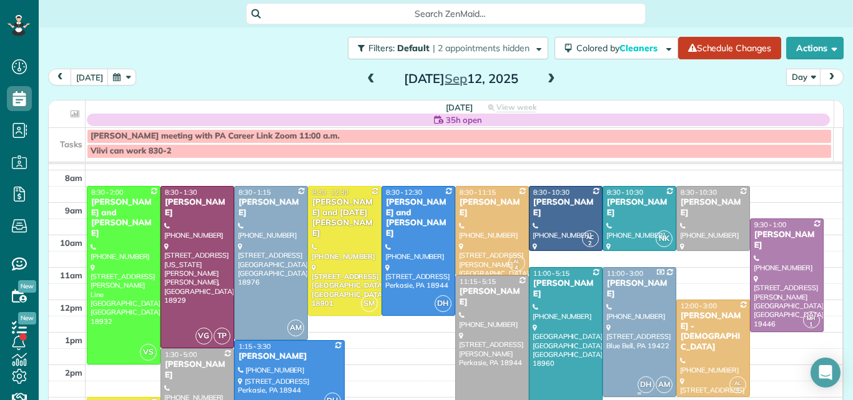
click at [614, 330] on div at bounding box center [639, 332] width 72 height 129
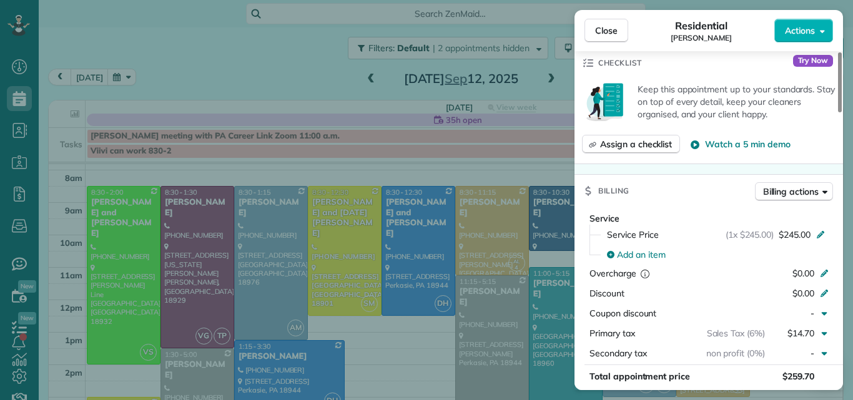
scroll to position [936, 0]
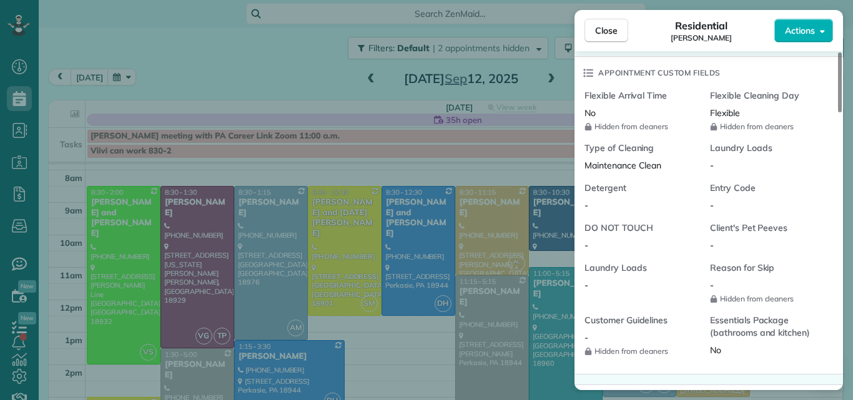
drag, startPoint x: 840, startPoint y: 100, endPoint x: 852, endPoint y: 265, distance: 165.9
click at [842, 112] on div at bounding box center [840, 82] width 4 height 60
click at [612, 27] on span "Close" at bounding box center [606, 30] width 22 height 12
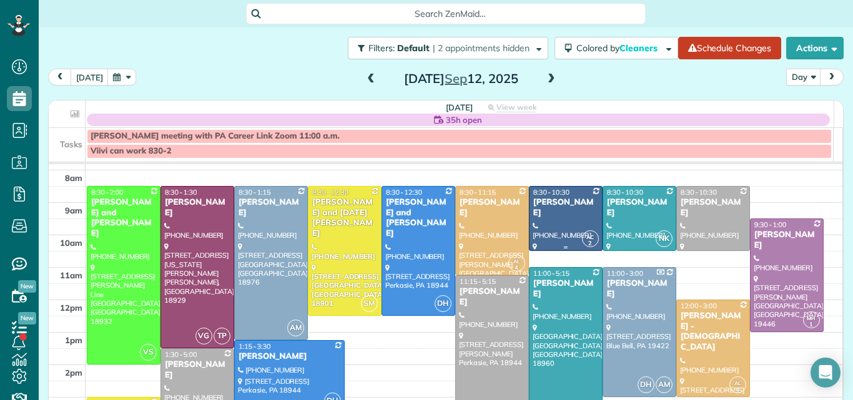
click at [564, 208] on div at bounding box center [565, 219] width 72 height 64
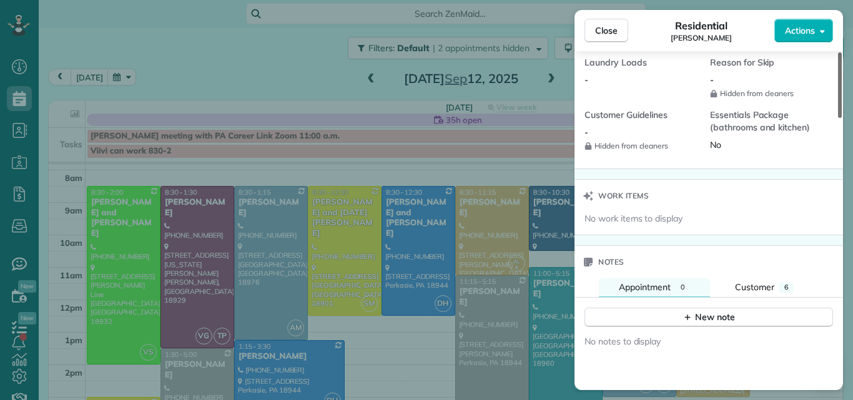
scroll to position [1181, 0]
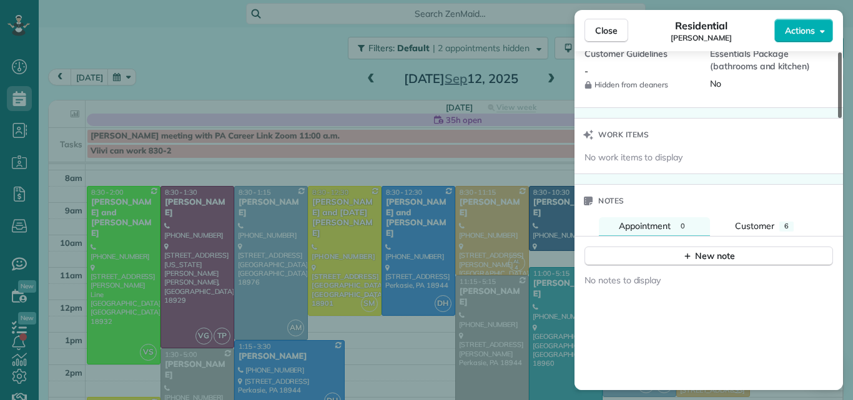
drag, startPoint x: 840, startPoint y: 89, endPoint x: 852, endPoint y: 318, distance: 228.8
click at [842, 118] on div at bounding box center [840, 85] width 4 height 66
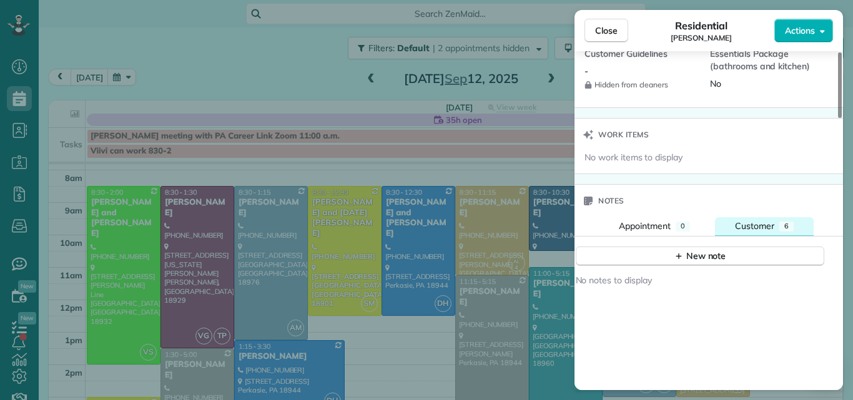
click at [764, 230] on span "Customer" at bounding box center [754, 225] width 39 height 11
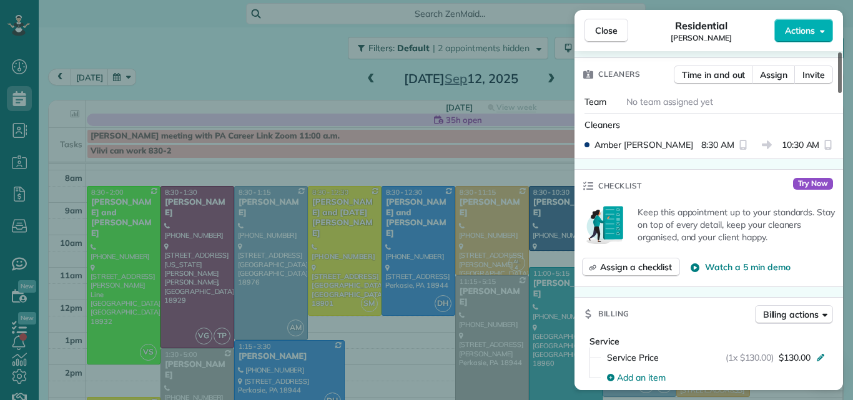
scroll to position [62, 0]
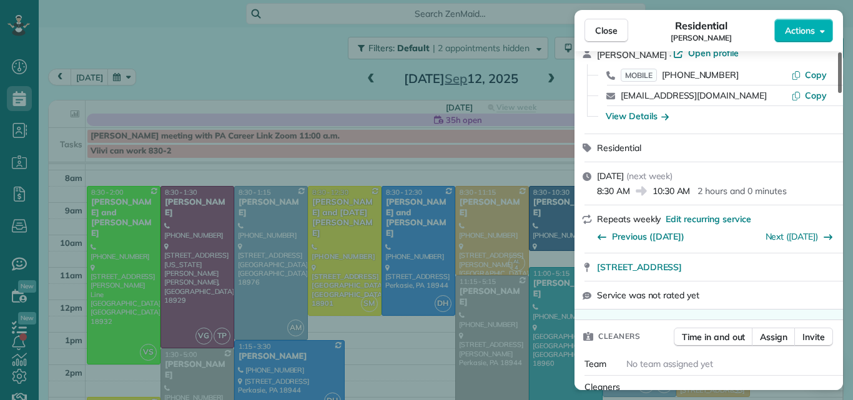
drag, startPoint x: 840, startPoint y: 221, endPoint x: 824, endPoint y: 88, distance: 133.9
click at [838, 88] on div at bounding box center [840, 72] width 4 height 41
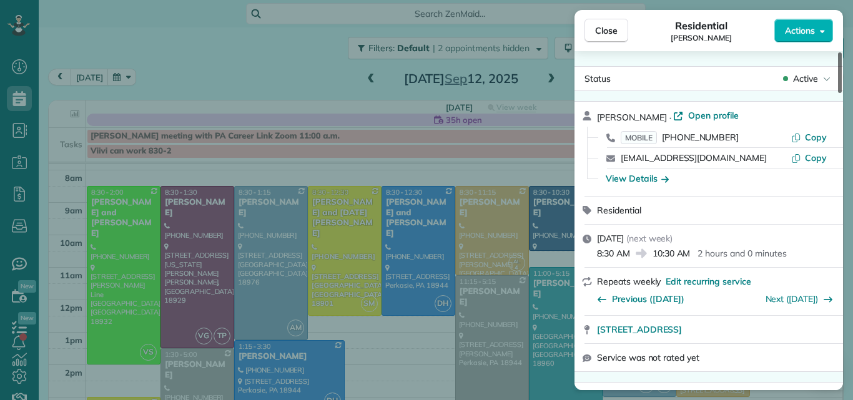
drag, startPoint x: 840, startPoint y: 76, endPoint x: 835, endPoint y: 32, distance: 43.9
click at [838, 52] on div at bounding box center [840, 72] width 4 height 41
click at [705, 114] on span "Open profile" at bounding box center [713, 115] width 51 height 12
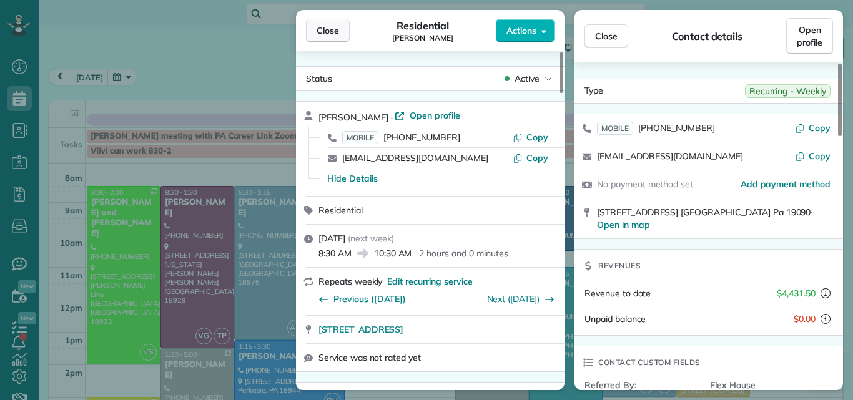
click at [326, 25] on span "Close" at bounding box center [328, 30] width 22 height 12
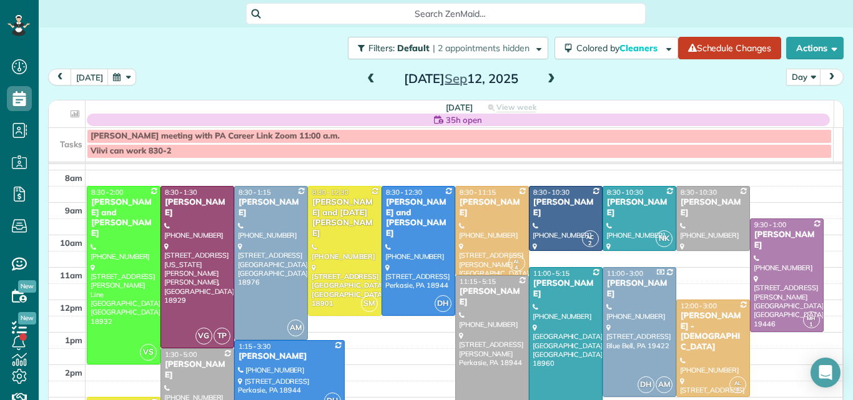
click at [195, 371] on div at bounding box center [197, 405] width 72 height 112
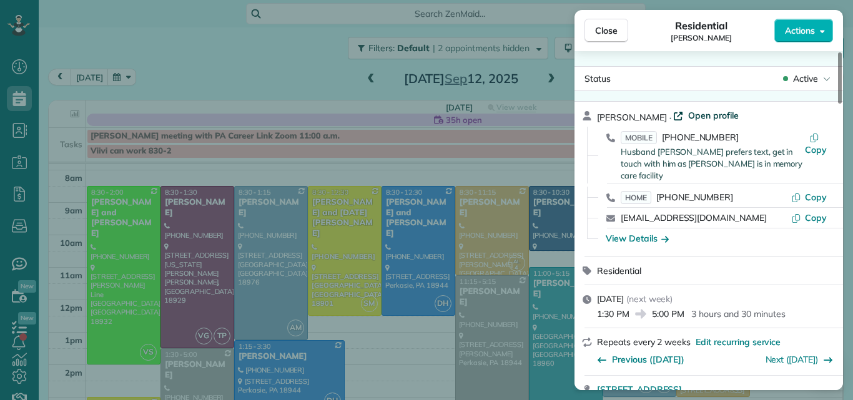
click at [701, 113] on span "Open profile" at bounding box center [713, 115] width 51 height 12
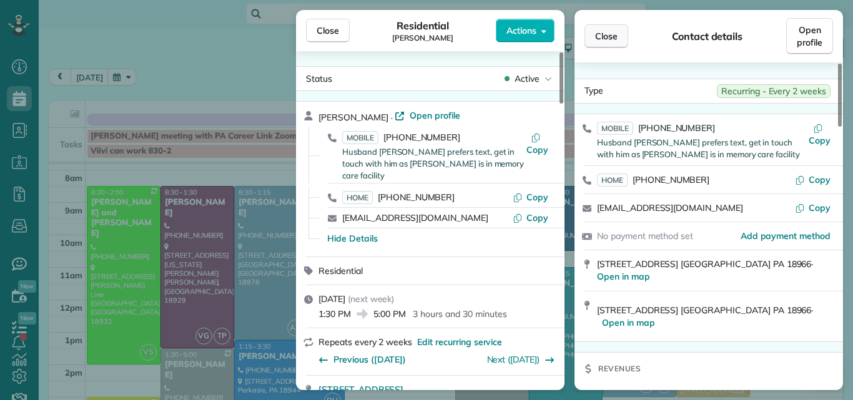
click at [609, 31] on span "Close" at bounding box center [606, 36] width 22 height 12
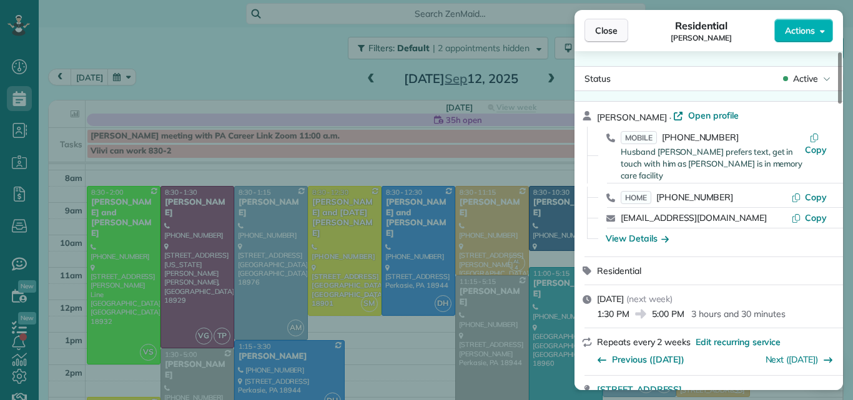
click at [605, 34] on span "Close" at bounding box center [606, 30] width 22 height 12
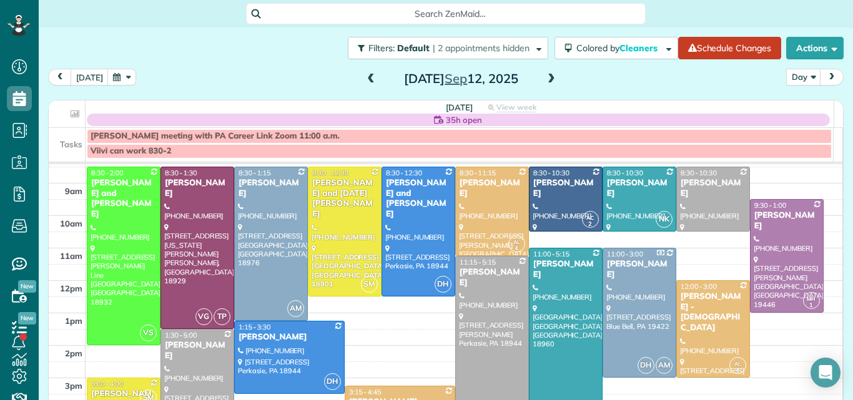
scroll to position [48, 0]
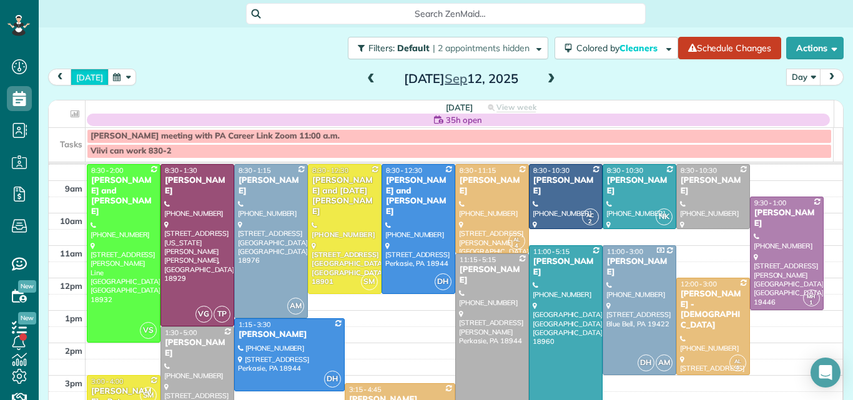
click at [82, 76] on button "today" at bounding box center [90, 77] width 38 height 17
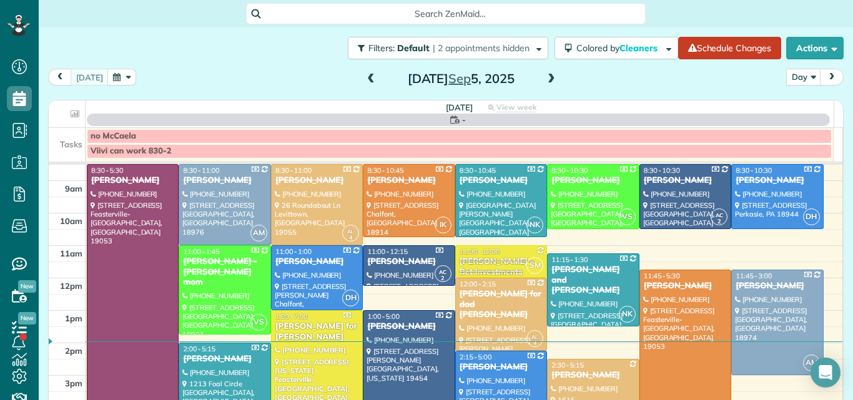
scroll to position [0, 0]
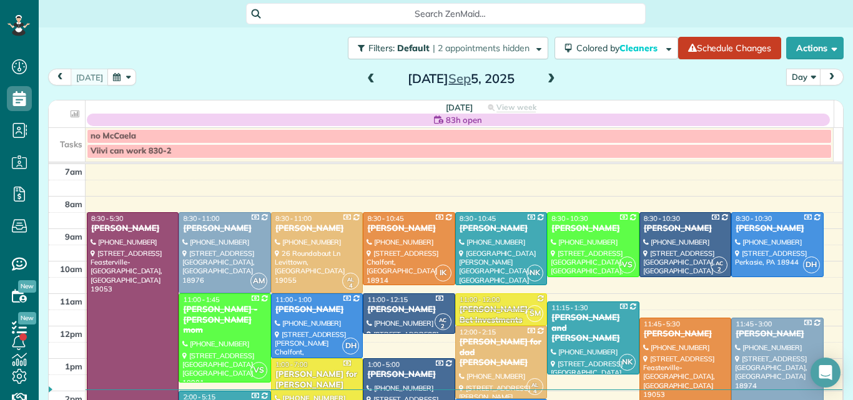
click at [544, 77] on span at bounding box center [551, 79] width 14 height 11
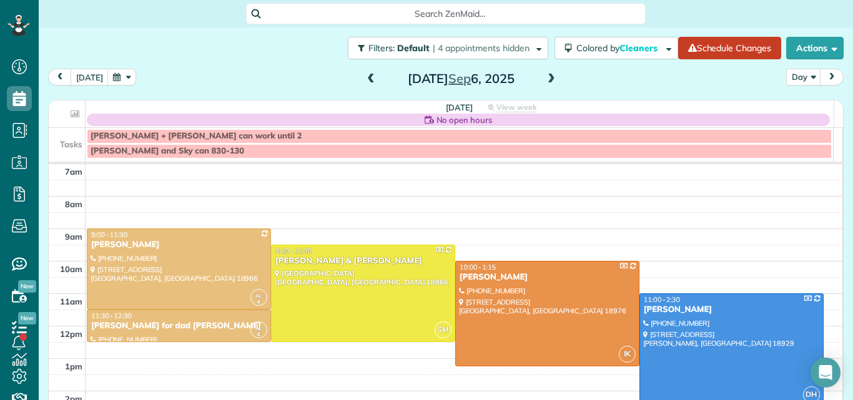
click at [545, 74] on span at bounding box center [551, 79] width 14 height 11
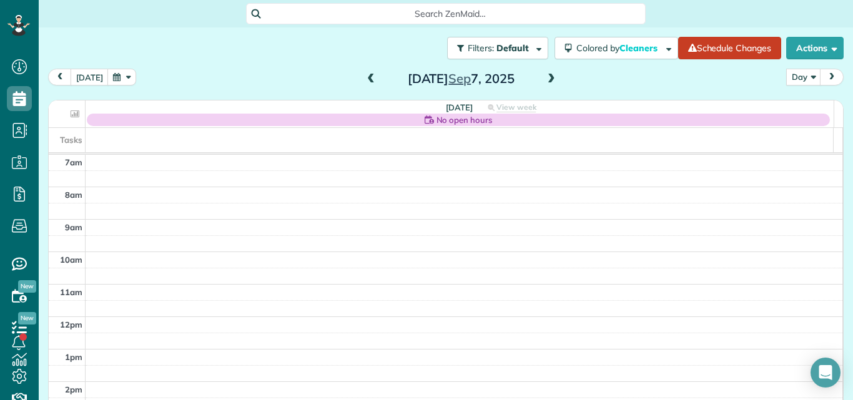
click at [545, 74] on span at bounding box center [551, 79] width 14 height 11
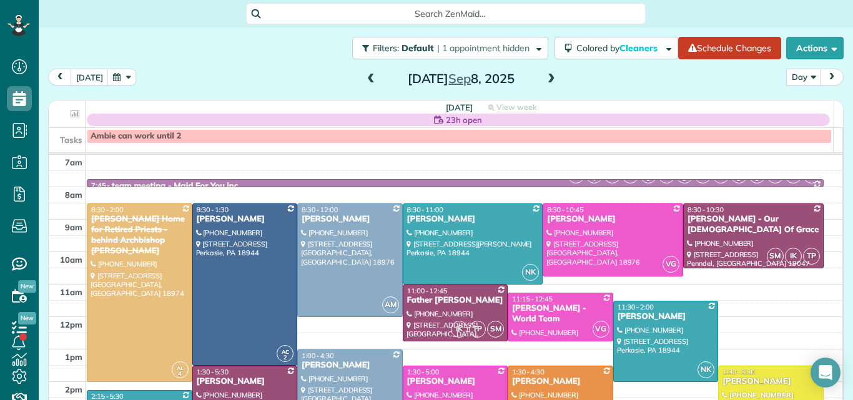
click at [545, 74] on span at bounding box center [551, 79] width 14 height 11
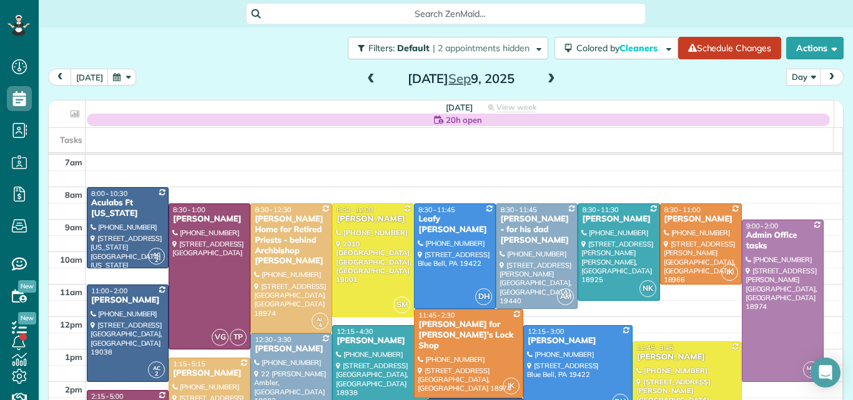
click at [545, 74] on span at bounding box center [551, 79] width 14 height 11
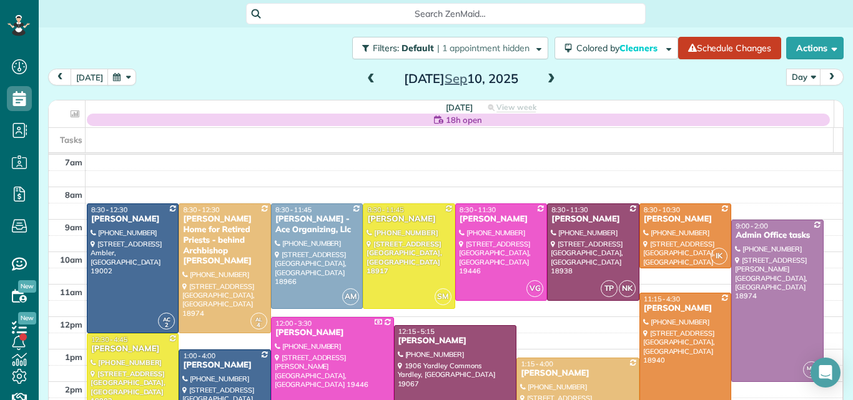
click at [545, 74] on span at bounding box center [551, 79] width 14 height 11
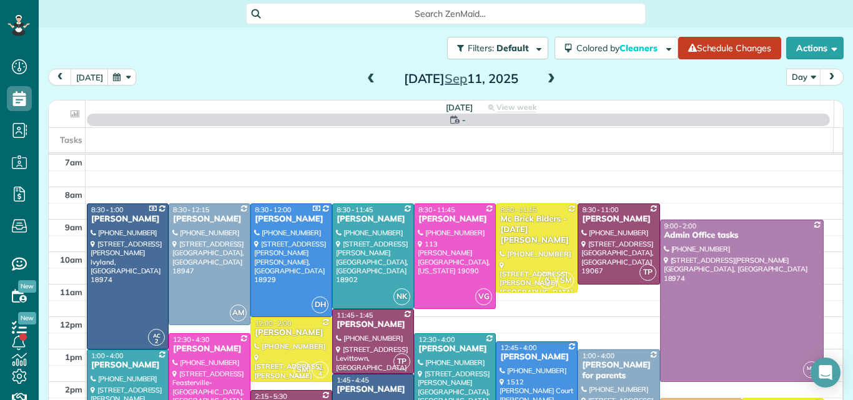
click at [545, 74] on span at bounding box center [551, 79] width 14 height 11
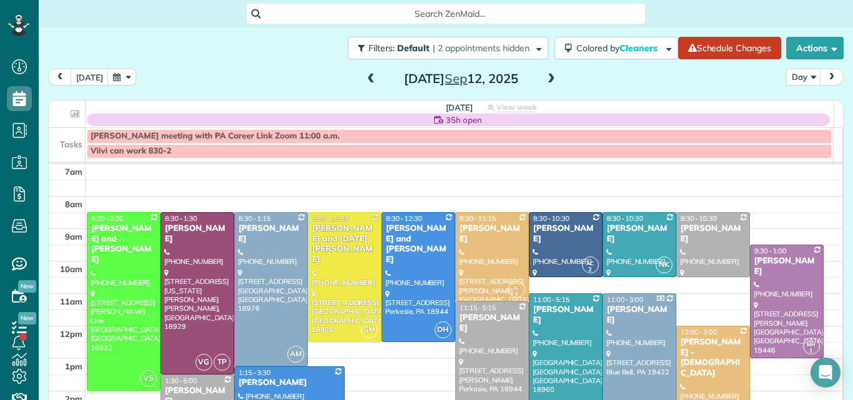
click at [545, 74] on span at bounding box center [551, 79] width 14 height 11
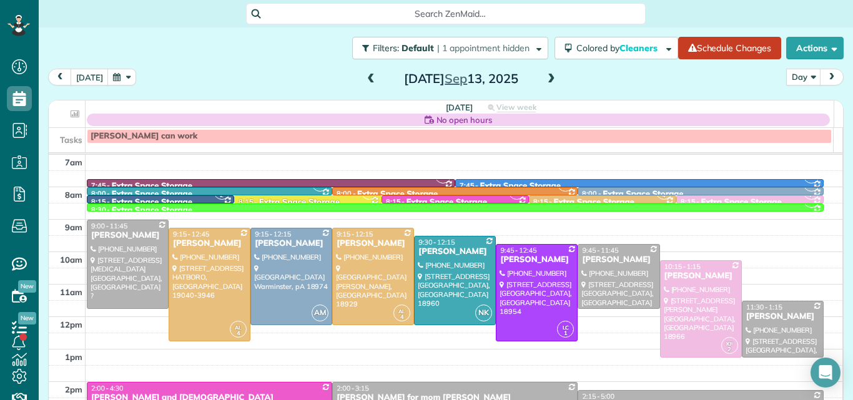
click at [364, 79] on span at bounding box center [371, 79] width 14 height 11
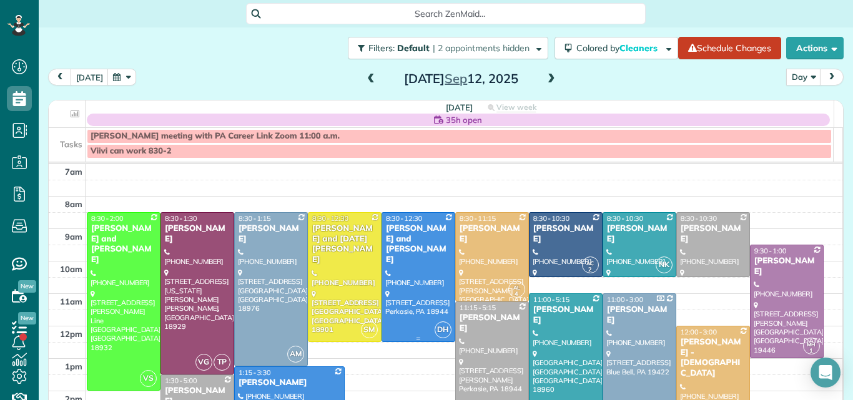
click at [425, 244] on div "[PERSON_NAME] and [PERSON_NAME]" at bounding box center [418, 245] width 66 height 42
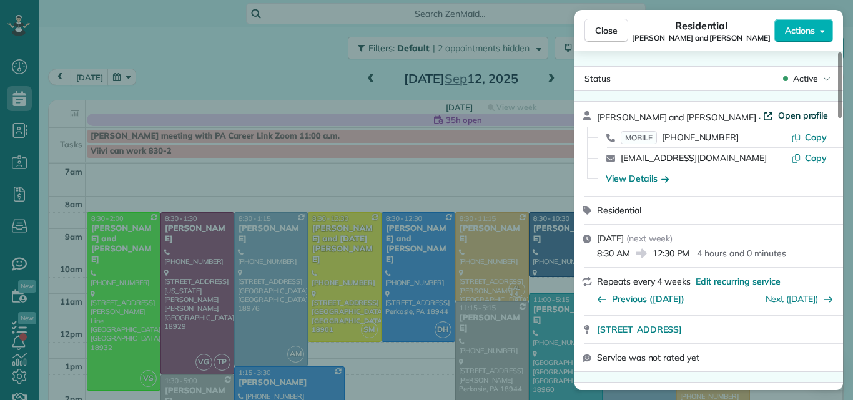
click at [778, 112] on span "Open profile" at bounding box center [803, 115] width 51 height 12
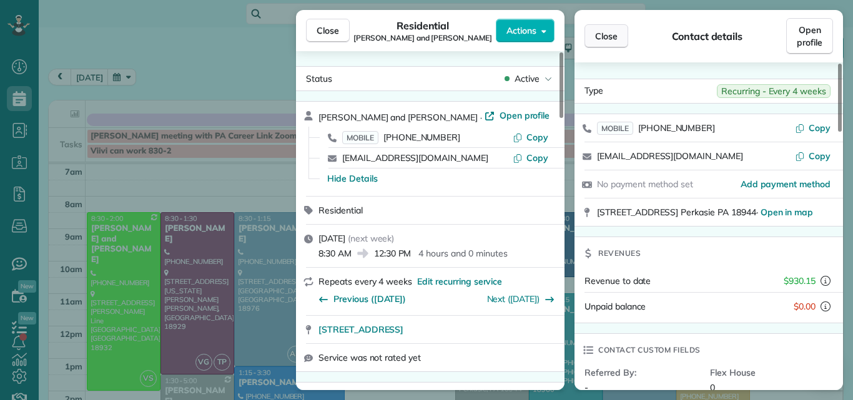
click at [620, 41] on button "Close" at bounding box center [606, 36] width 44 height 24
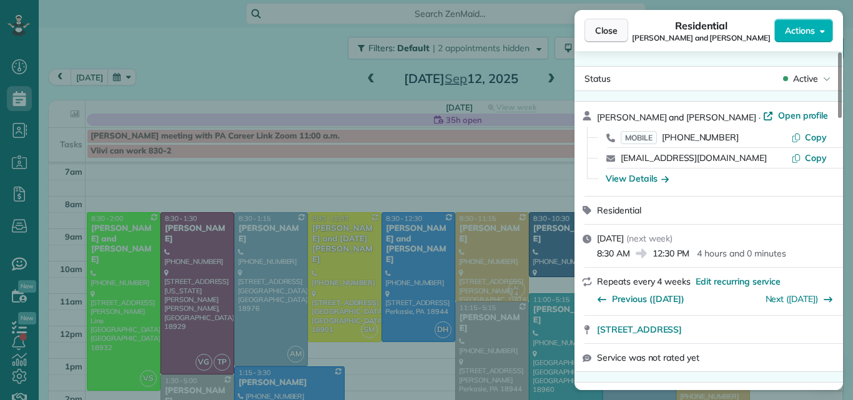
click at [604, 33] on span "Close" at bounding box center [606, 30] width 22 height 12
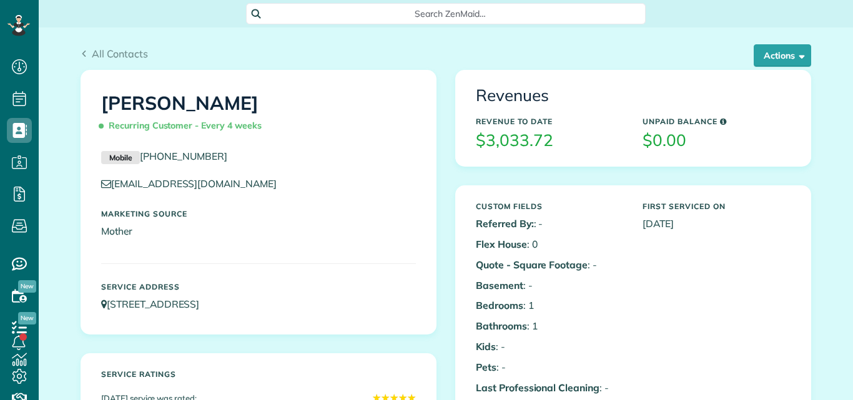
scroll to position [6, 6]
click at [777, 50] on button "Actions" at bounding box center [782, 55] width 57 height 22
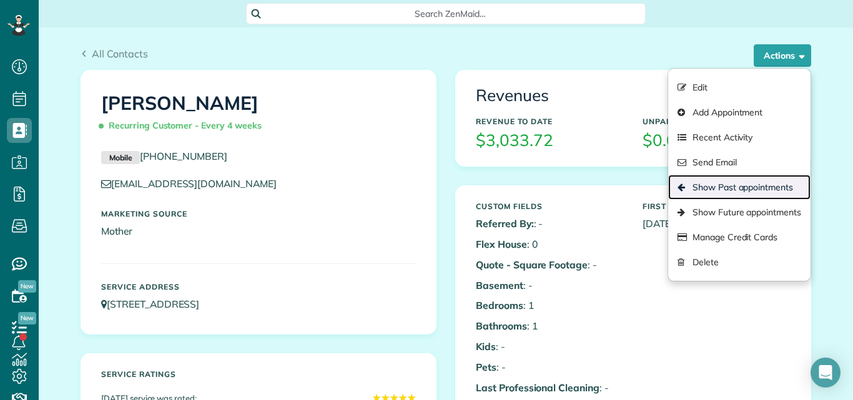
click at [731, 183] on link "Show Past appointments" at bounding box center [739, 187] width 142 height 25
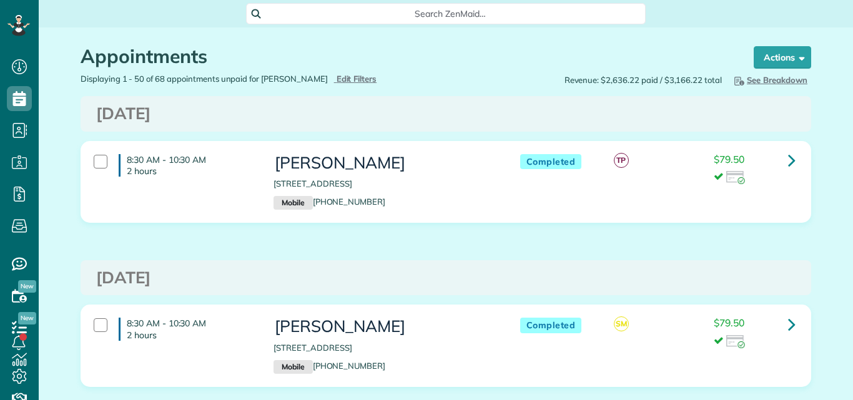
scroll to position [6, 6]
click at [788, 158] on icon at bounding box center [791, 160] width 7 height 22
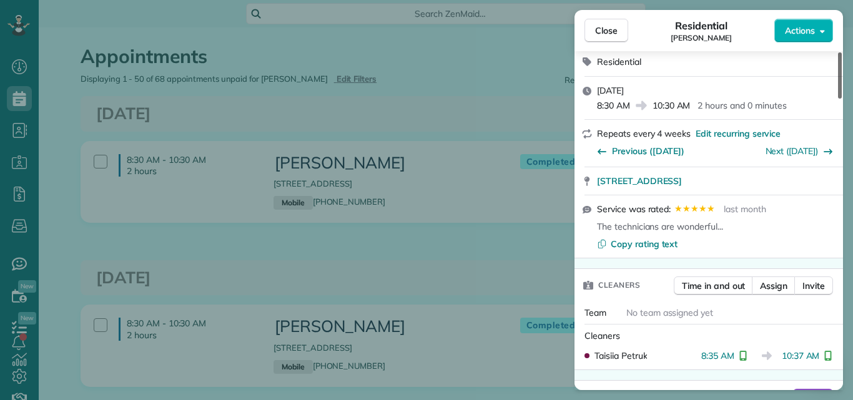
scroll to position [357, 0]
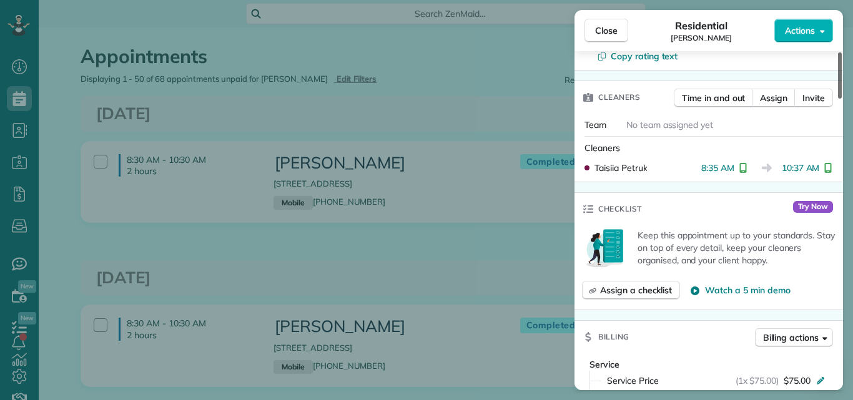
click at [838, 84] on div at bounding box center [840, 75] width 4 height 46
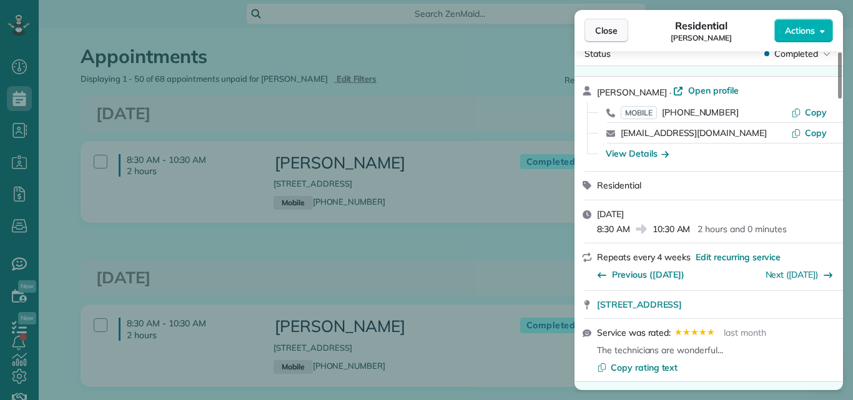
click at [605, 26] on span "Close" at bounding box center [606, 30] width 22 height 12
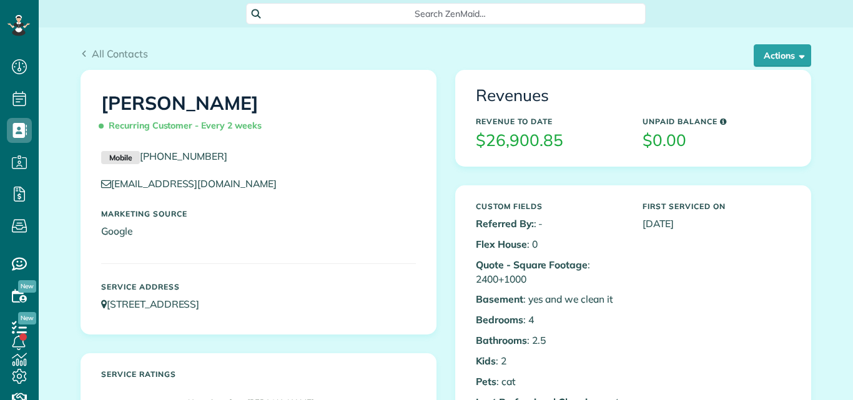
scroll to position [6, 6]
click at [778, 55] on button "Actions" at bounding box center [782, 55] width 57 height 22
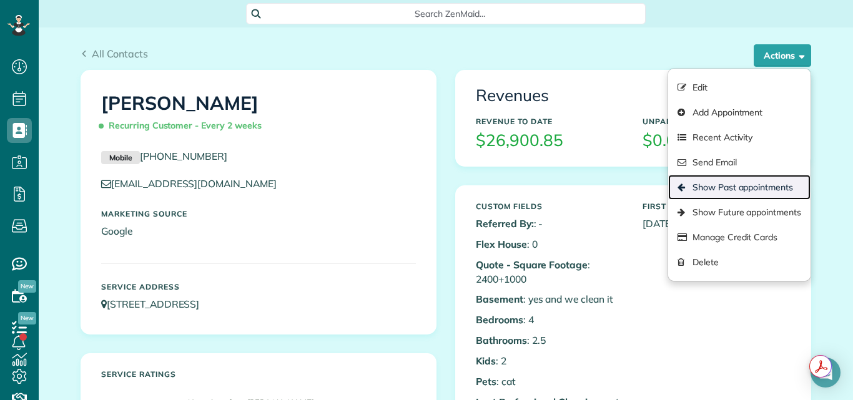
click at [749, 185] on link "Show Past appointments" at bounding box center [739, 187] width 142 height 25
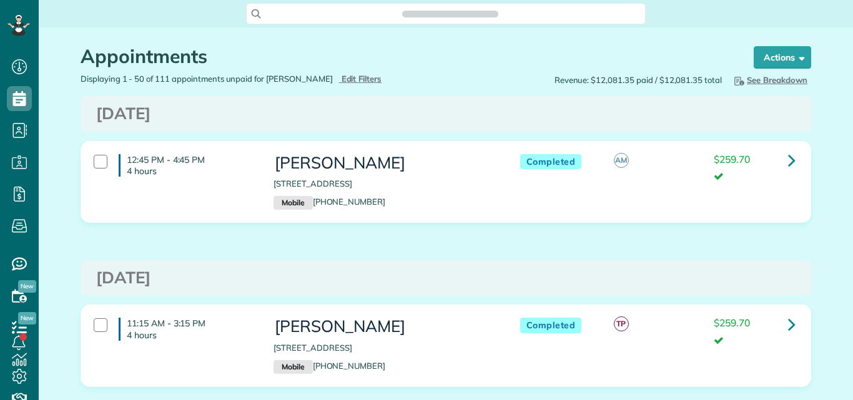
scroll to position [6, 6]
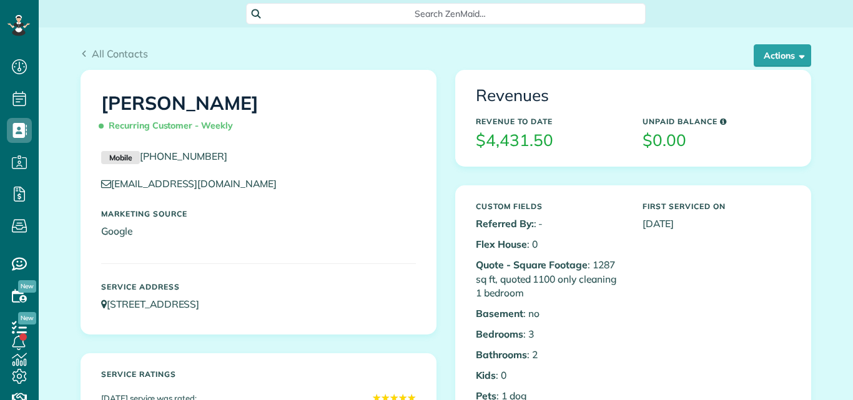
scroll to position [6, 6]
click at [777, 51] on button "Actions" at bounding box center [782, 55] width 57 height 22
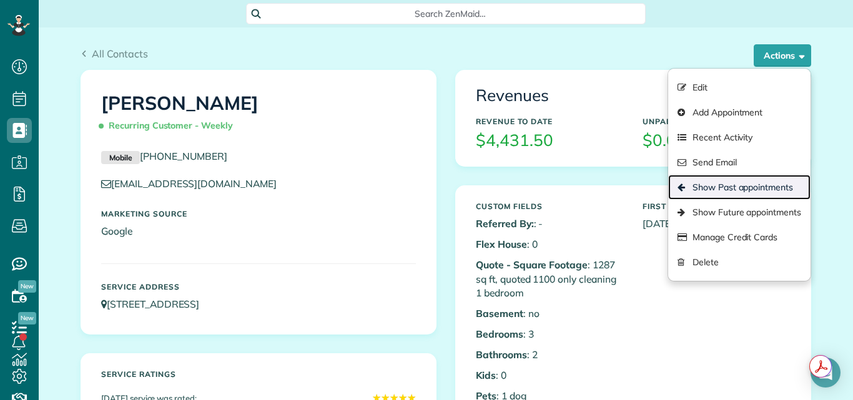
click at [727, 184] on link "Show Past appointments" at bounding box center [739, 187] width 142 height 25
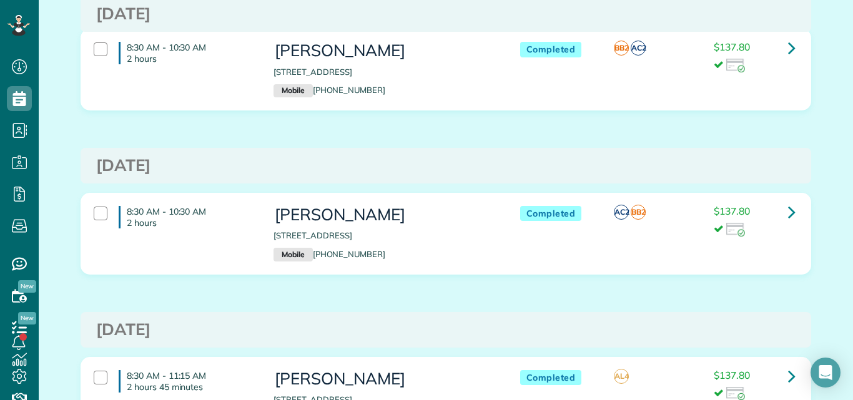
scroll to position [902, 0]
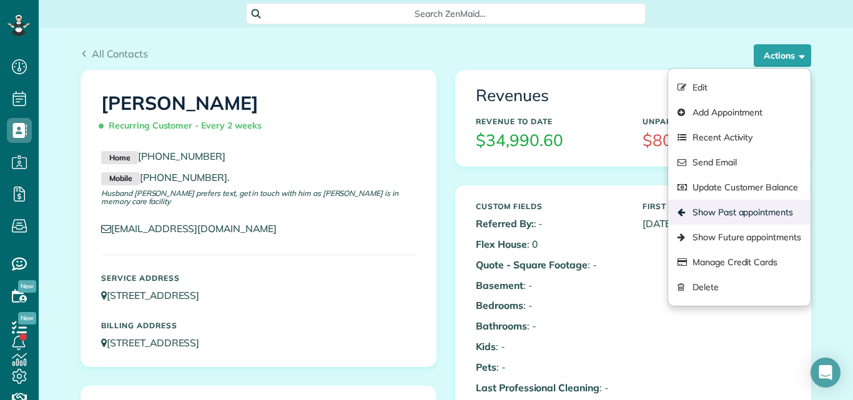
scroll to position [6, 6]
click at [731, 215] on link "Show Past appointments" at bounding box center [739, 212] width 142 height 25
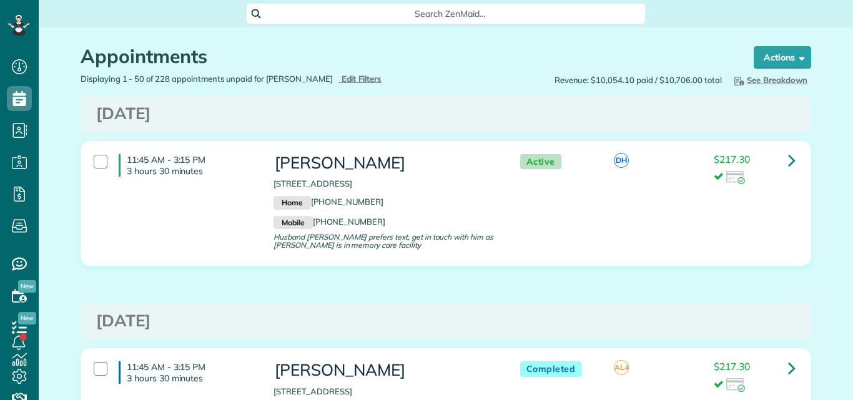
scroll to position [6, 6]
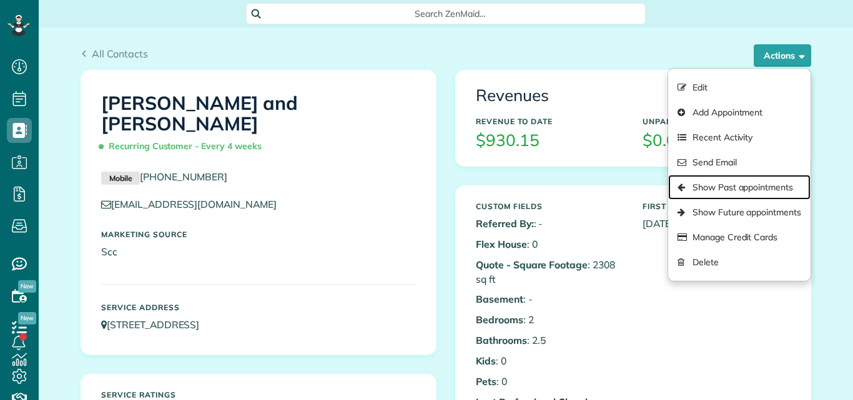
scroll to position [6, 6]
click at [736, 186] on link "Show Past appointments" at bounding box center [739, 187] width 142 height 25
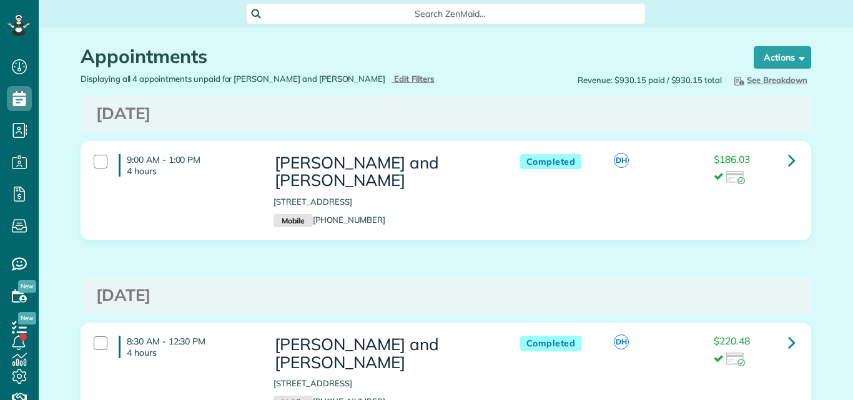
scroll to position [6, 6]
